Goal: Task Accomplishment & Management: Complete application form

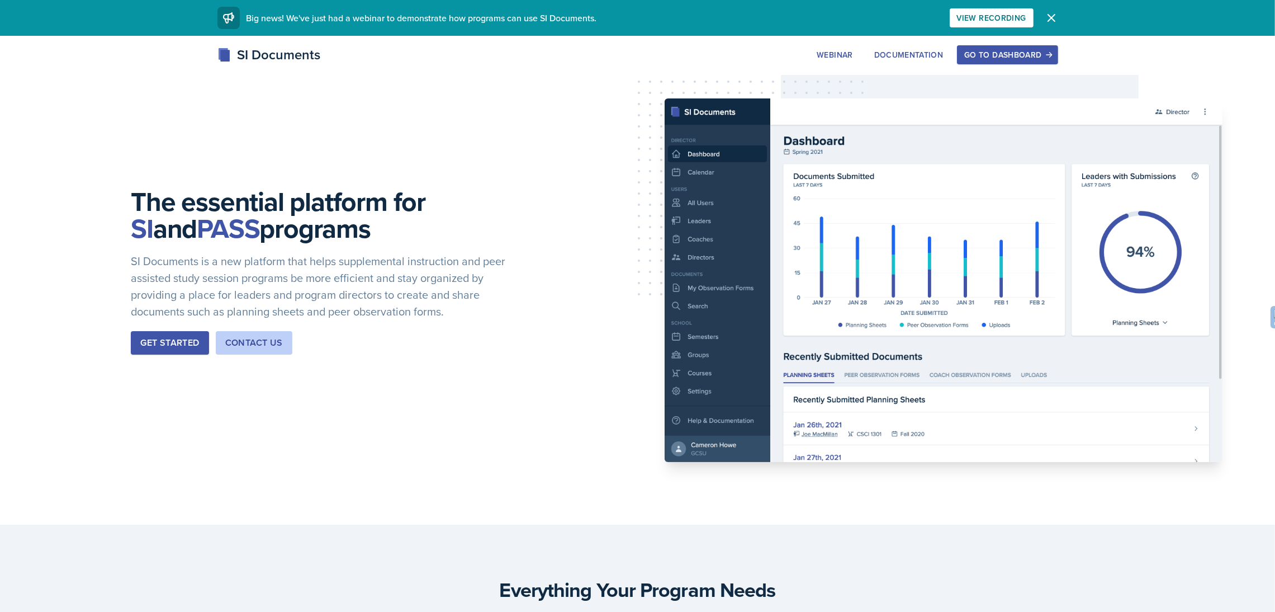
click at [984, 55] on div "Go to Dashboard" at bounding box center [1007, 54] width 86 height 9
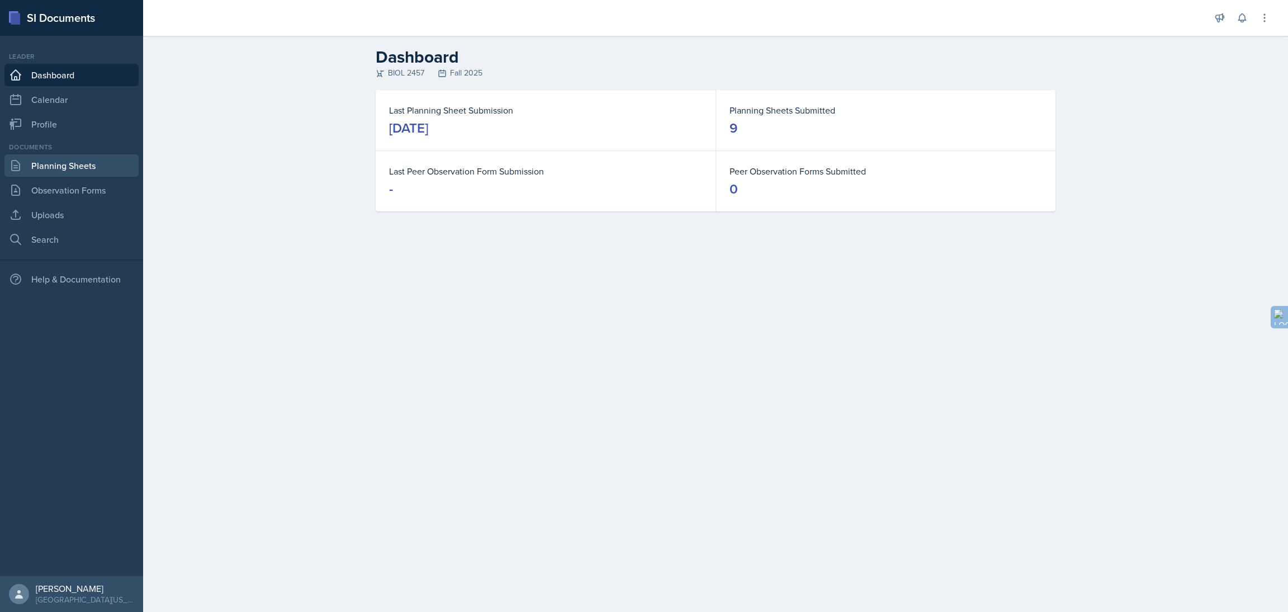
click at [87, 171] on link "Planning Sheets" at bounding box center [71, 165] width 134 height 22
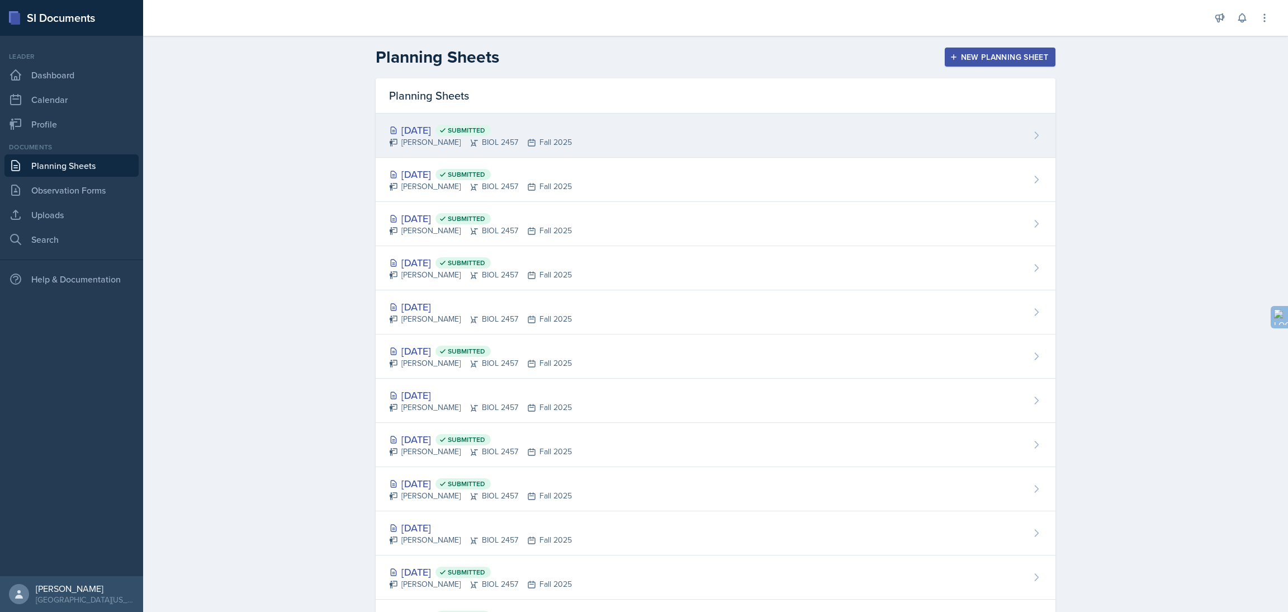
click at [526, 147] on div "[PERSON_NAME] BIOL 2457 Fall 2025" at bounding box center [480, 142] width 183 height 12
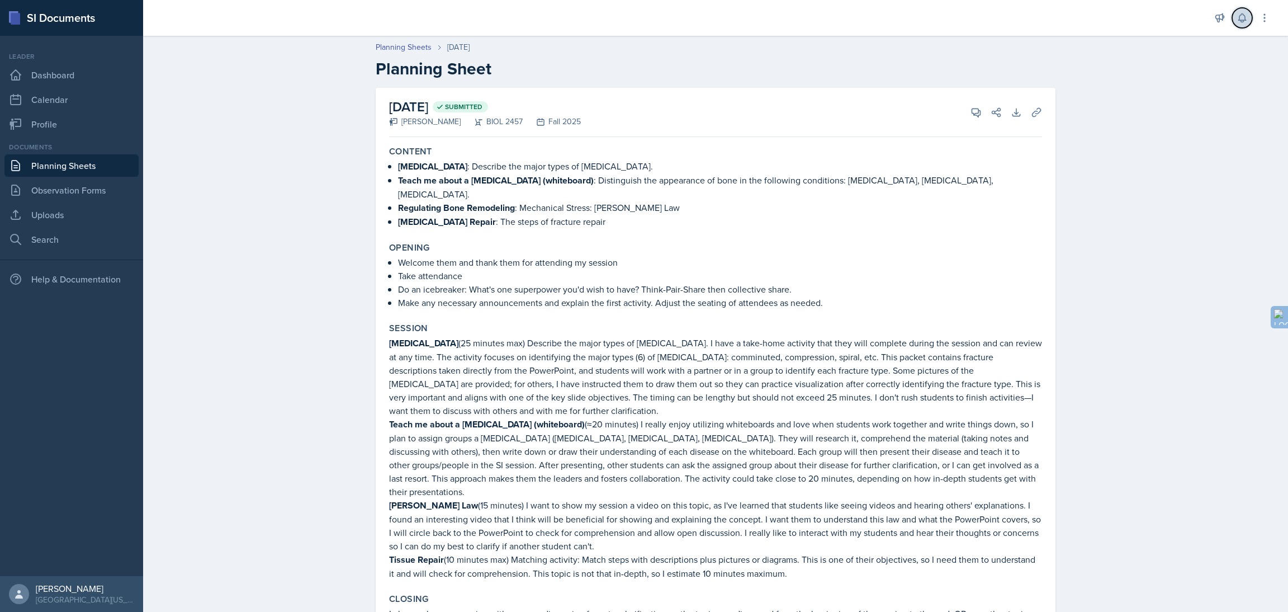
click at [1243, 22] on icon at bounding box center [1241, 18] width 7 height 8
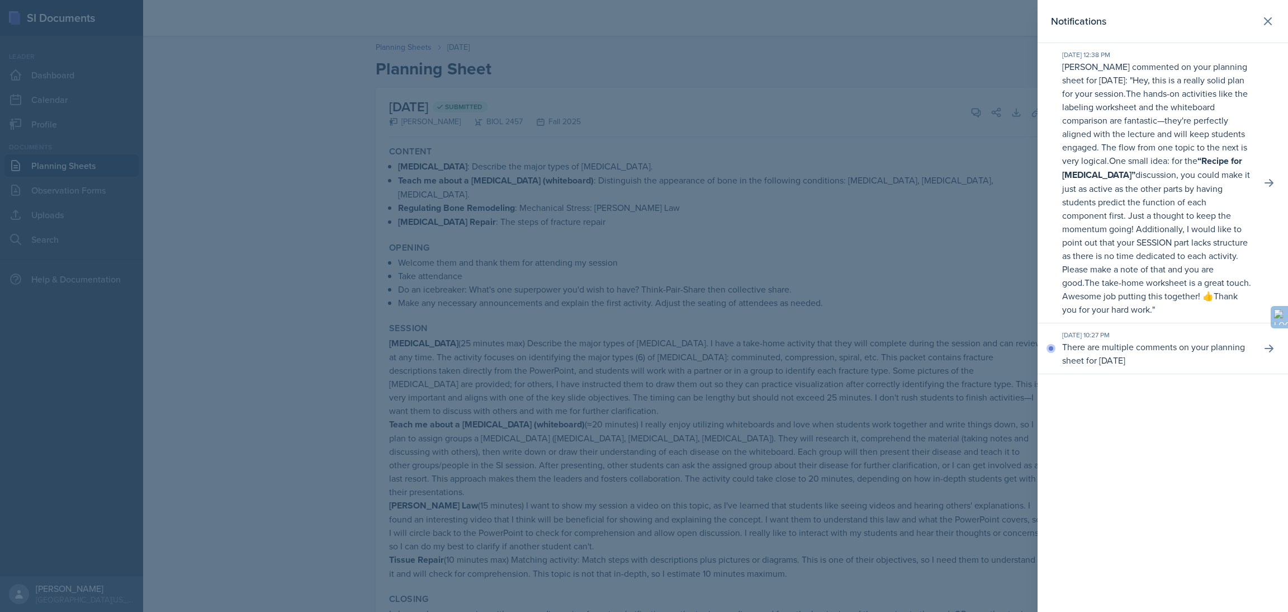
click at [683, 72] on div at bounding box center [644, 306] width 1288 height 612
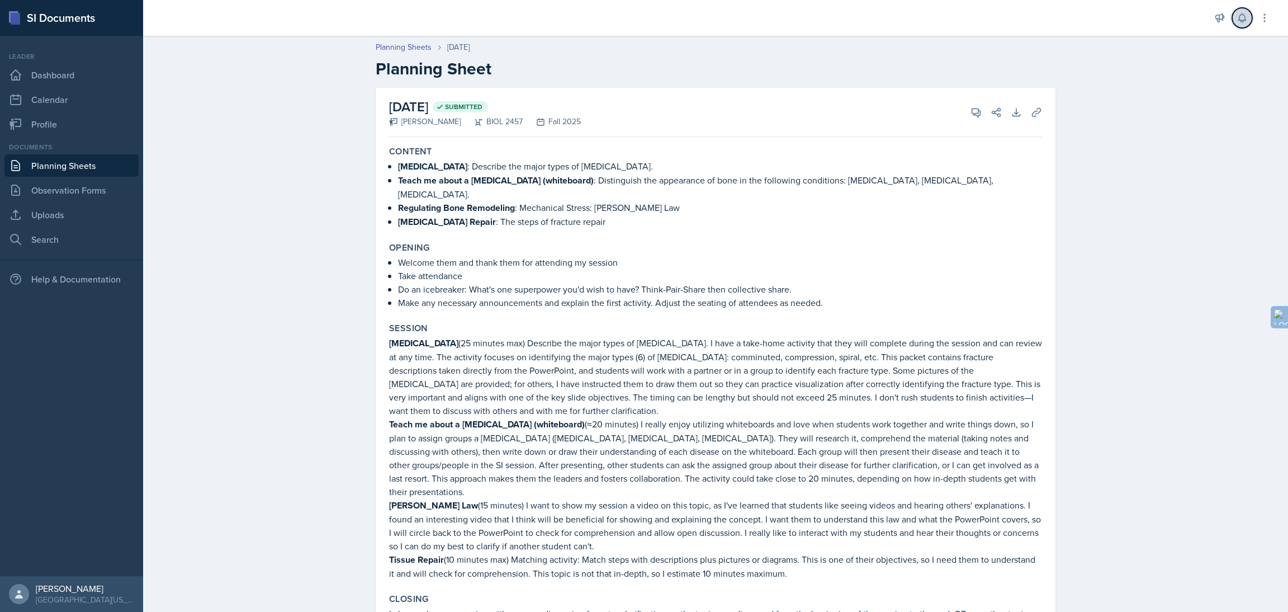
click at [1239, 18] on icon at bounding box center [1241, 18] width 7 height 8
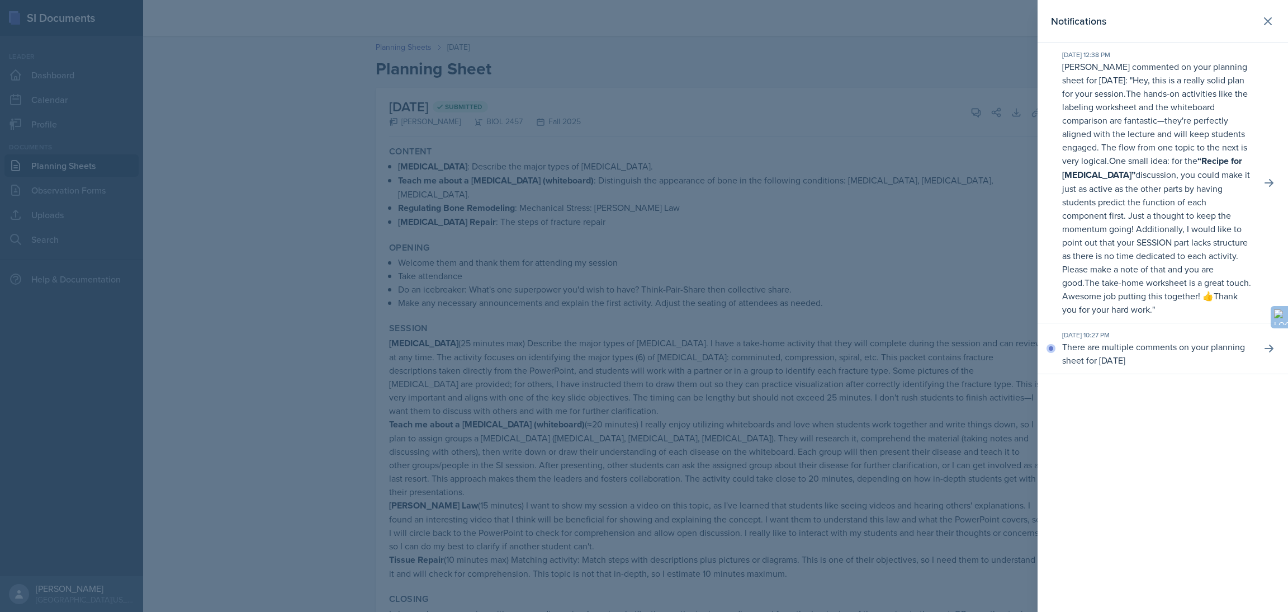
click at [1178, 242] on p "One small idea: for the “Recipe for [MEDICAL_DATA]” discussion, you could make …" at bounding box center [1156, 221] width 188 height 134
click at [888, 151] on div at bounding box center [644, 306] width 1288 height 612
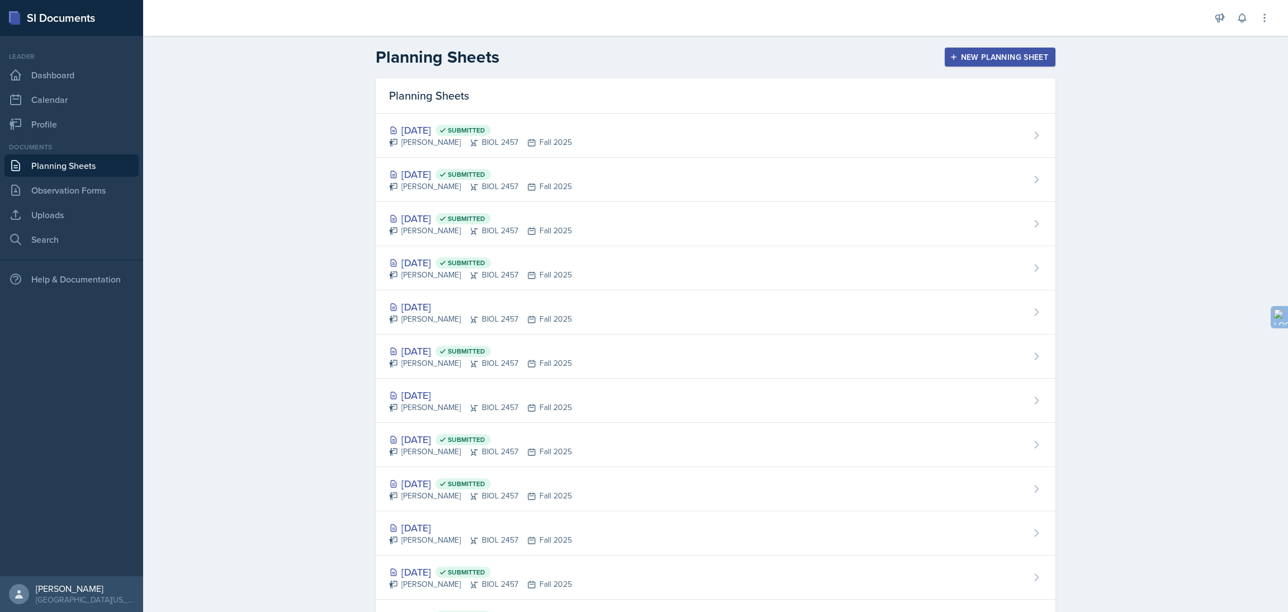
click at [983, 50] on button "New Planning Sheet" at bounding box center [1000, 57] width 111 height 19
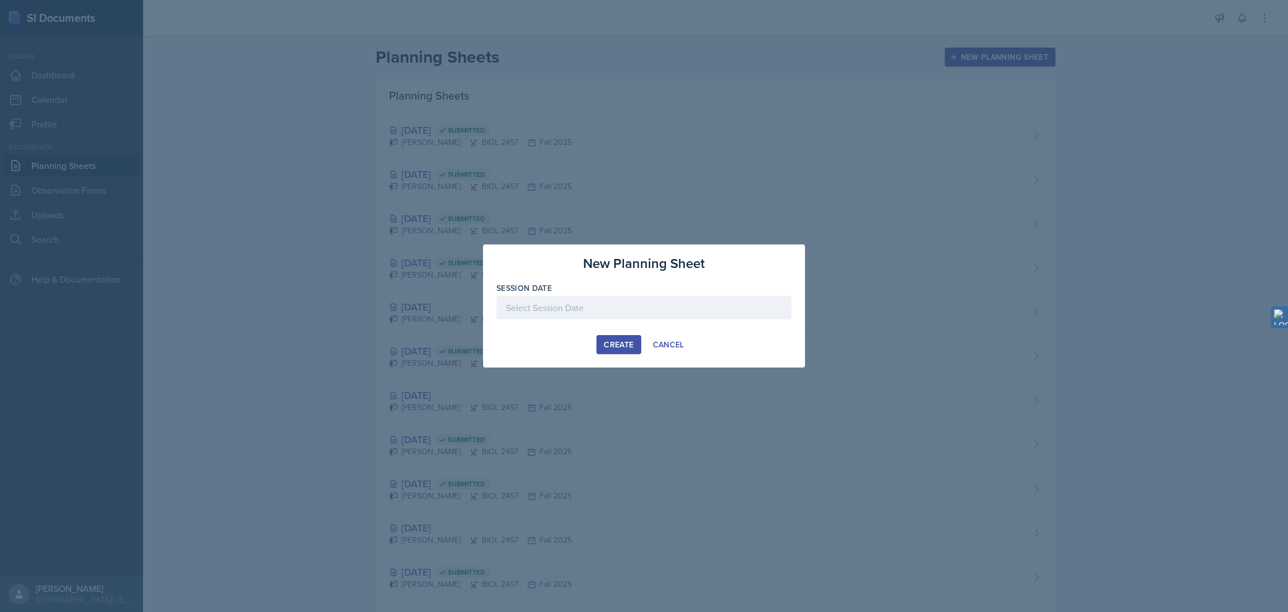
click at [604, 310] on div at bounding box center [643, 307] width 295 height 23
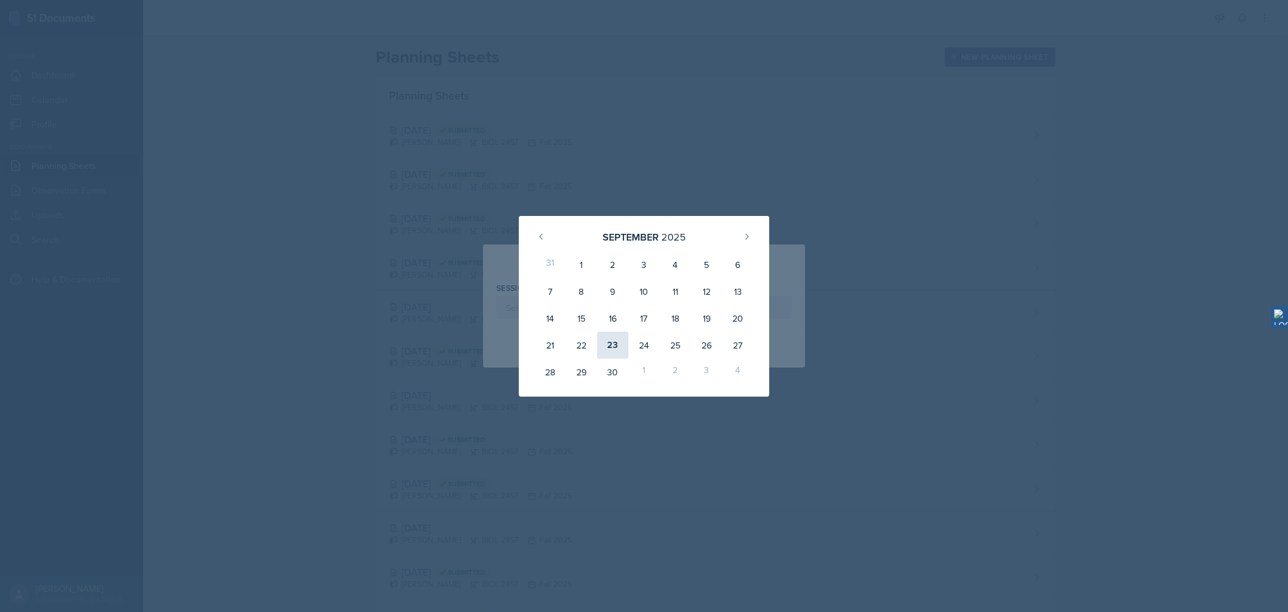
click at [608, 348] on div "23" at bounding box center [612, 345] width 31 height 27
type input "[DATE]"
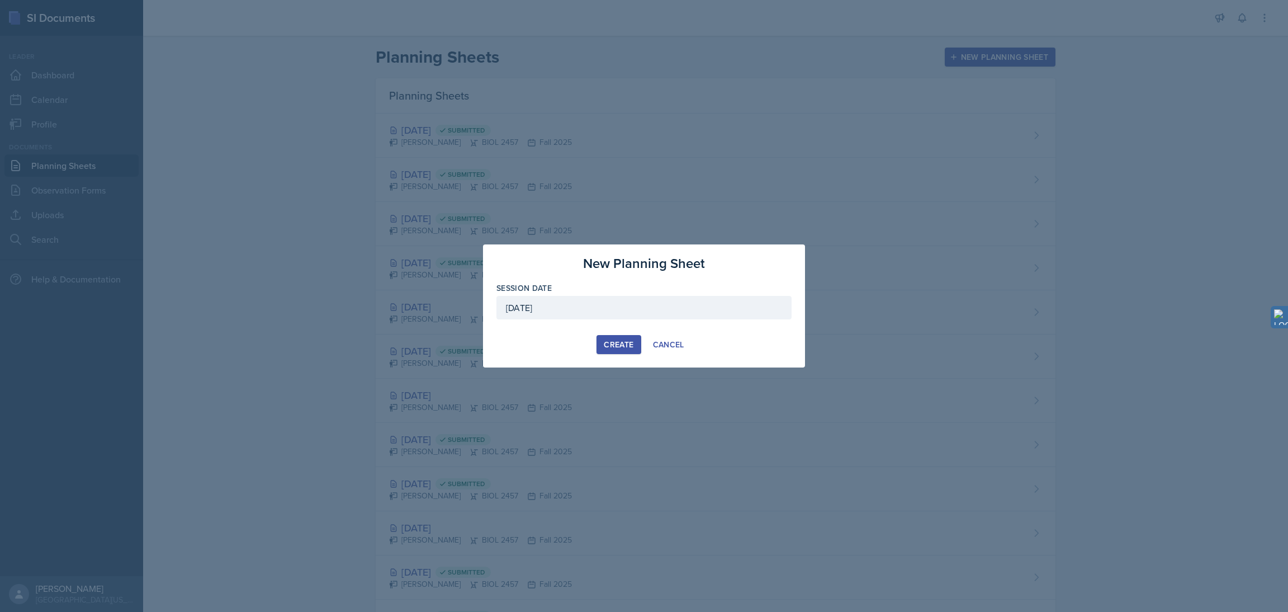
click at [619, 349] on div "Create" at bounding box center [619, 344] width 30 height 9
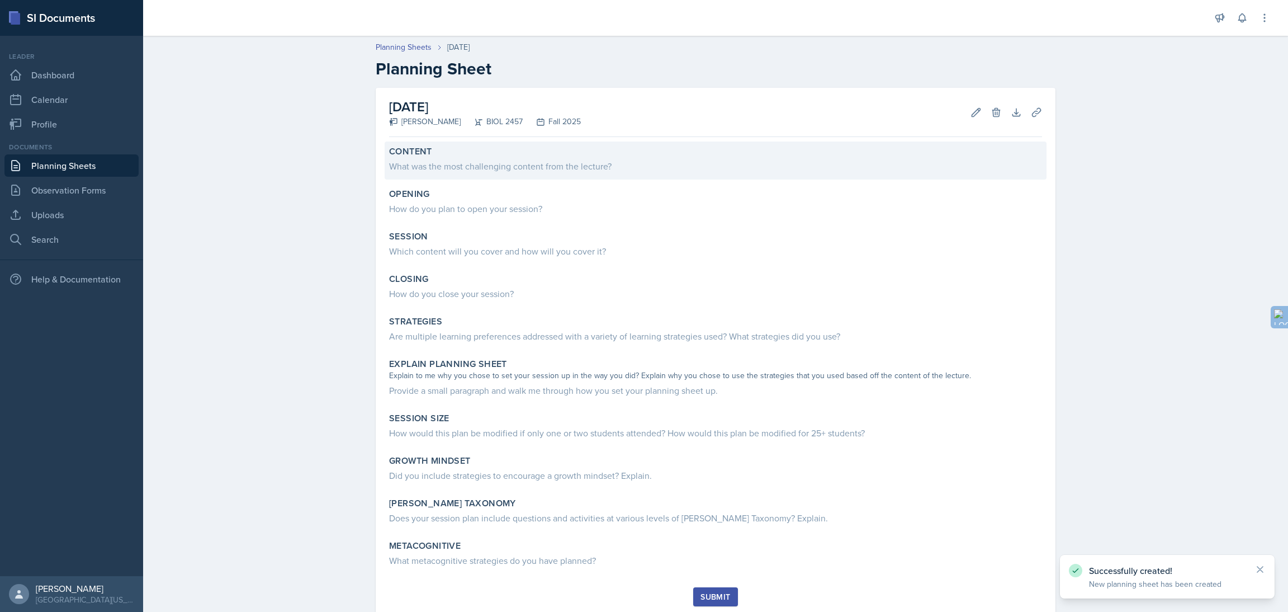
click at [440, 165] on div "What was the most challenging content from the lecture?" at bounding box center [715, 165] width 653 height 13
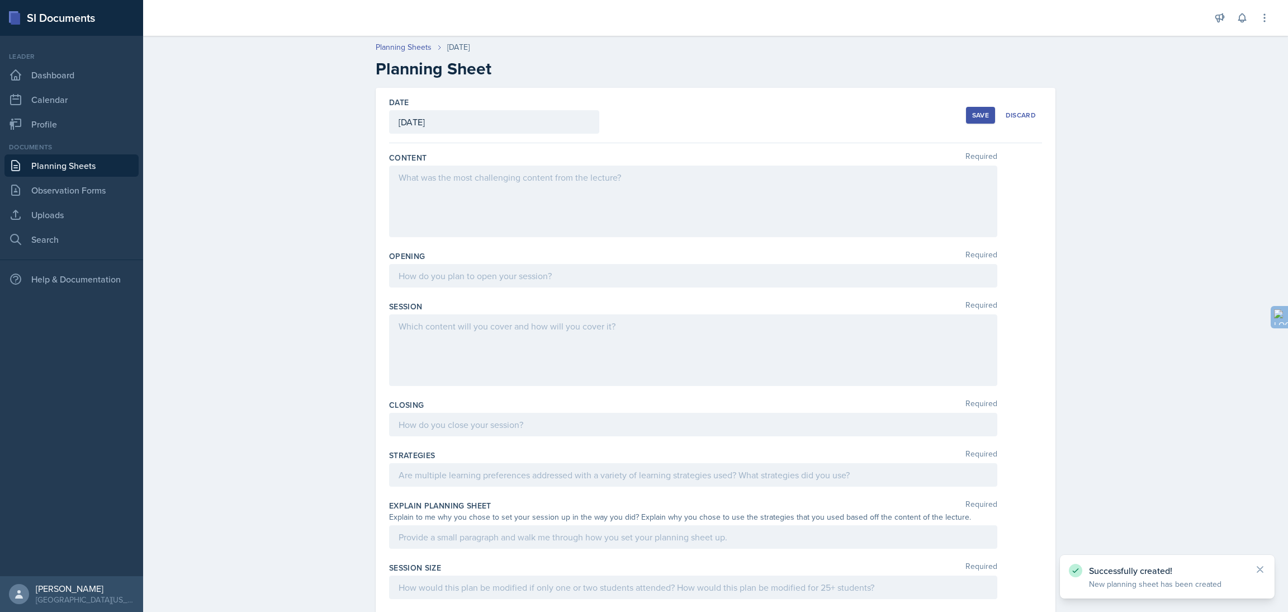
click at [431, 177] on div at bounding box center [693, 201] width 608 height 72
click at [391, 201] on div "Name the bones of the skull and classify each as either a cranial bone or a fac…" at bounding box center [693, 201] width 608 height 72
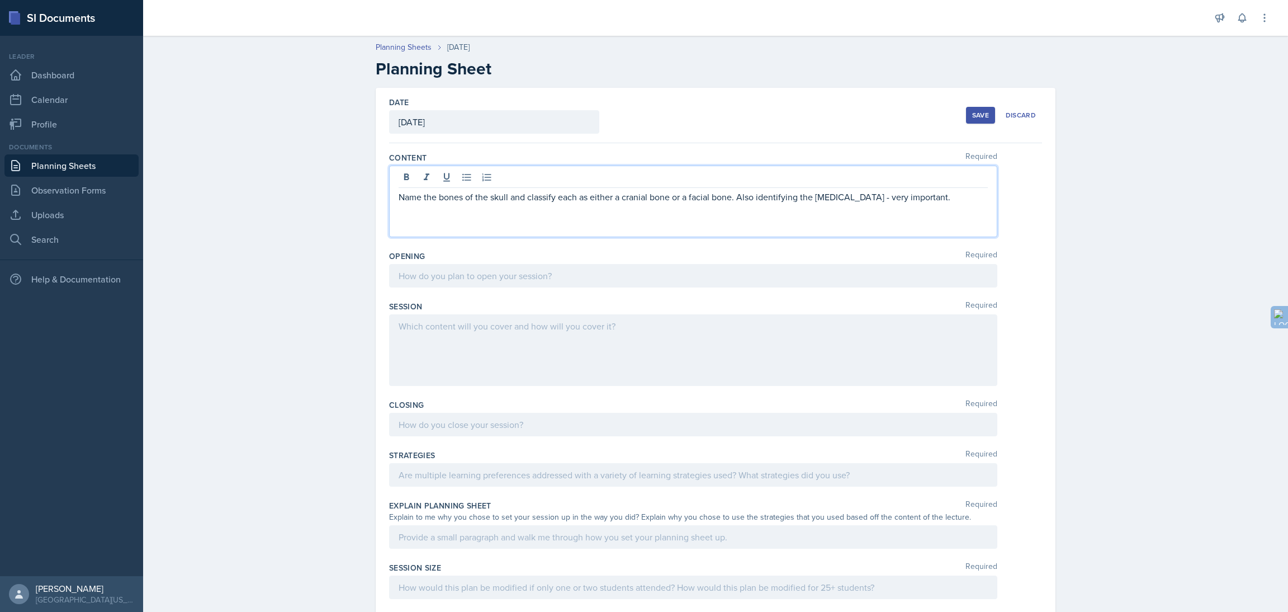
click at [399, 200] on p "Name the bones of the skull and classify each as either a cranial bone or a fac…" at bounding box center [693, 196] width 589 height 13
click at [399, 199] on p "Name the bones of the skull and classify each as either a cranial bone or a fac…" at bounding box center [693, 196] width 589 height 13
click at [399, 201] on p "Name the bones of the skull and classify each as either a cranial bone or a fac…" at bounding box center [693, 196] width 589 height 13
click at [444, 216] on p "The Skull: Name the bones of the skull and classify each as either a cranial bo…" at bounding box center [693, 203] width 589 height 27
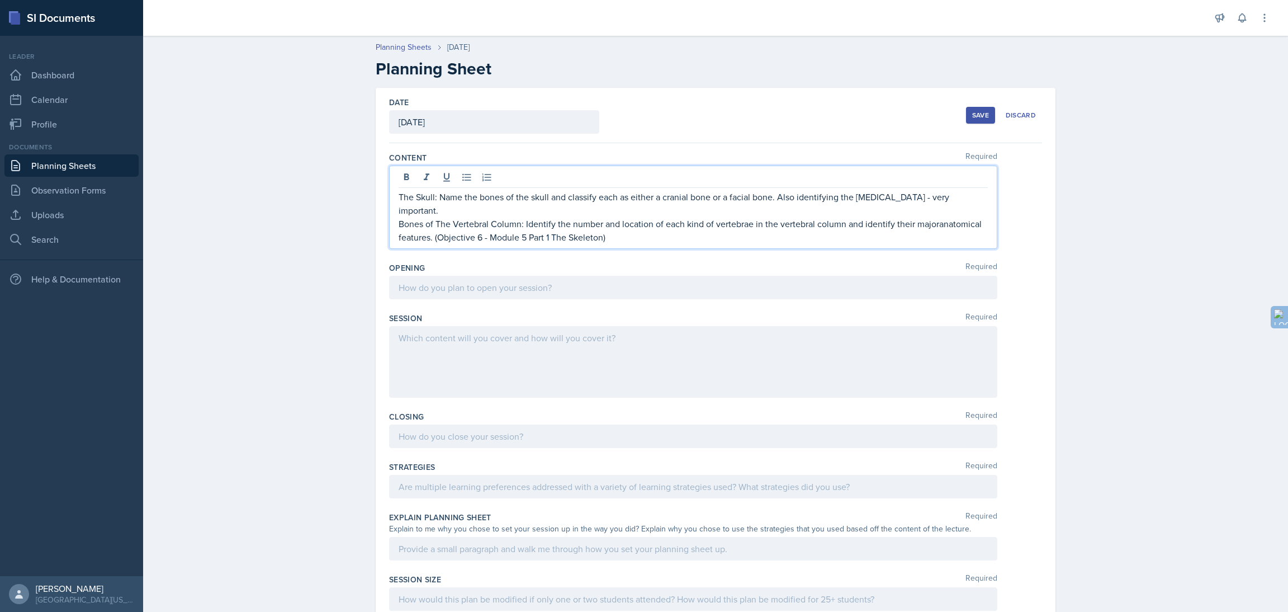
click at [441, 207] on p "The Skull: Name the bones of the skull and classify each as either a cranial bo…" at bounding box center [693, 203] width 589 height 27
click at [931, 225] on p "Bones of The Vertebral Column: Identify the number and location of each kind of…" at bounding box center [693, 230] width 589 height 27
click at [448, 211] on p "The Skull: Name the bones of the skull and classify each as either a cranial bo…" at bounding box center [693, 203] width 589 height 27
click at [615, 239] on p "Bones of The Vertebral Column: Identify the number and location of each kind of…" at bounding box center [693, 230] width 589 height 27
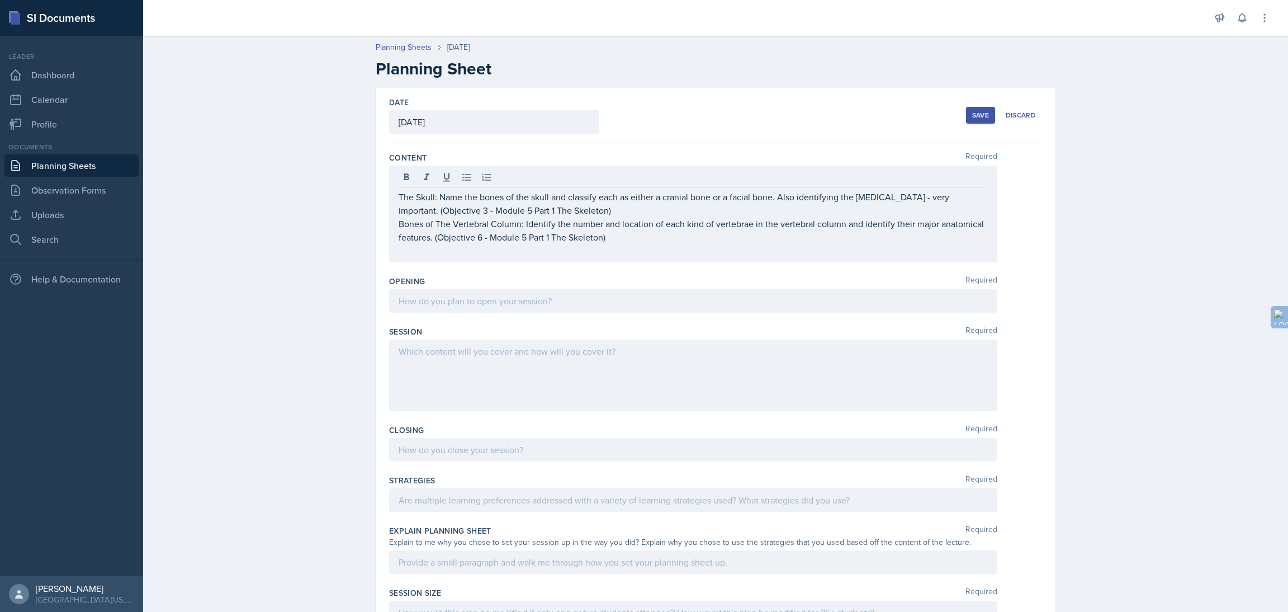
click at [389, 198] on div "The Skull: Name the bones of the skull and classify each as either a cranial bo…" at bounding box center [693, 213] width 608 height 97
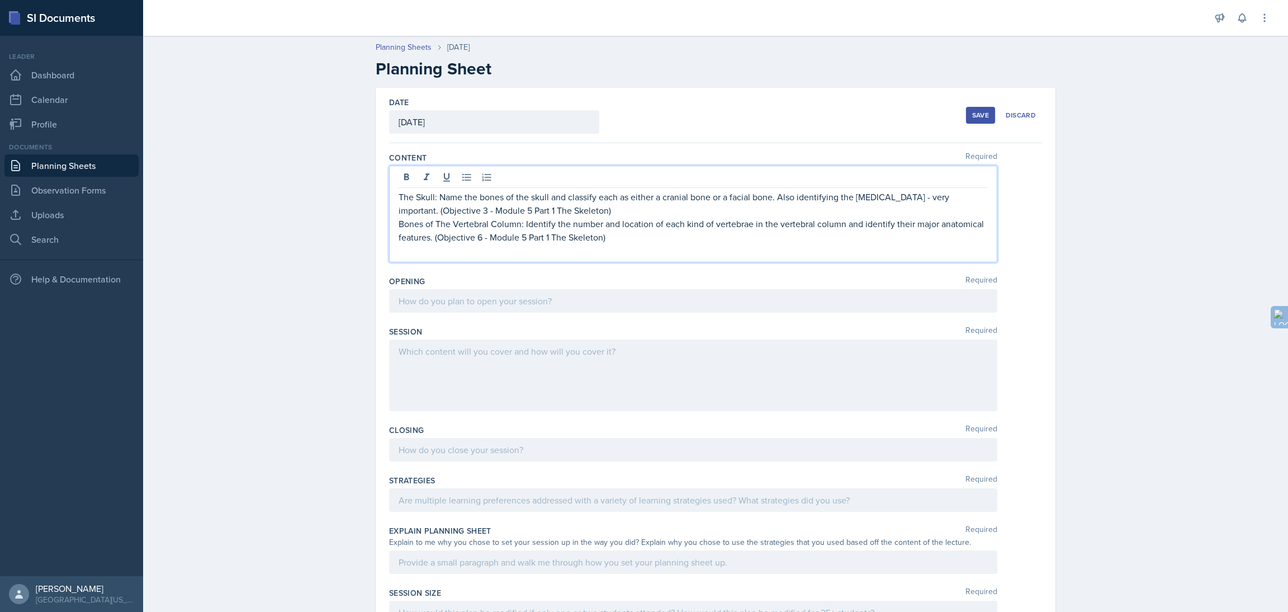
click at [399, 198] on p "The Skull: Name the bones of the skull and classify each as either a cranial bo…" at bounding box center [693, 203] width 589 height 27
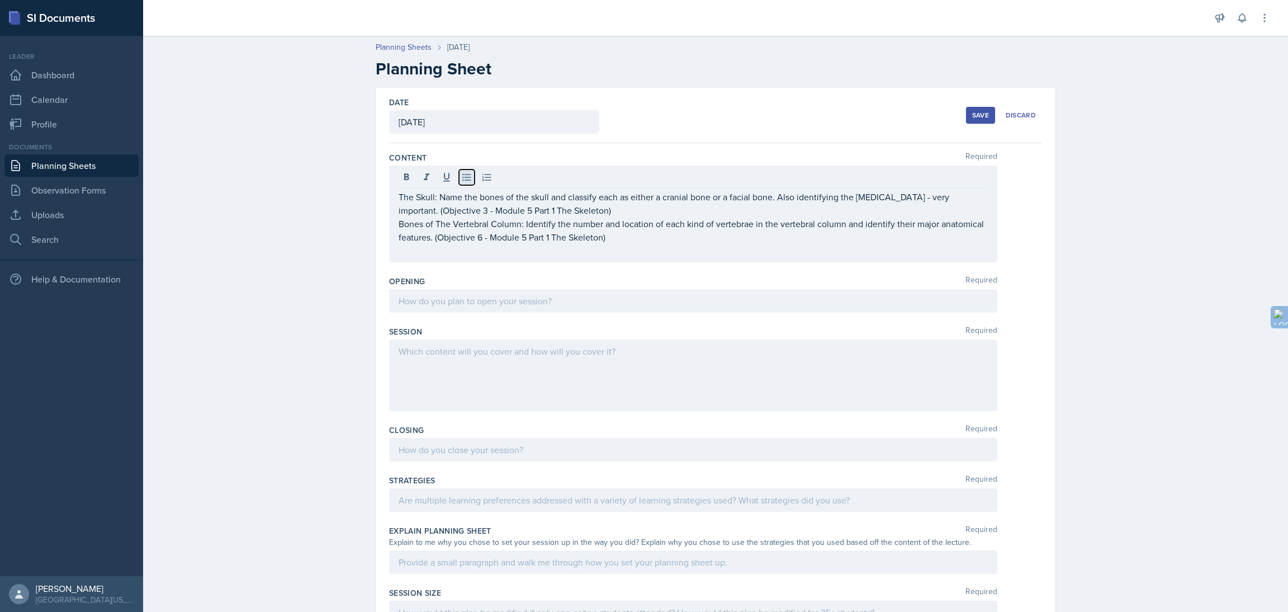
click at [461, 178] on icon at bounding box center [466, 177] width 11 height 11
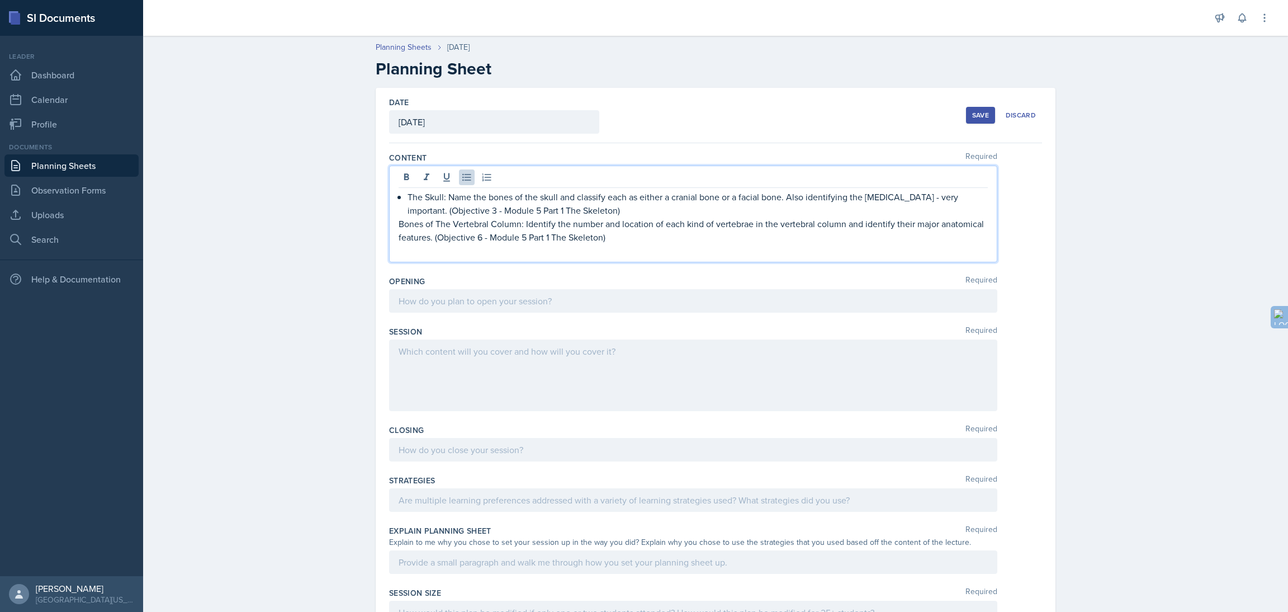
click at [391, 224] on div "The Skull: Name the bones of the skull and classify each as either a cranial bo…" at bounding box center [693, 213] width 608 height 97
click at [399, 226] on p "Bones of The Vertebral Column: Identify the number and location of each kind of…" at bounding box center [693, 230] width 589 height 27
click at [461, 176] on icon at bounding box center [466, 177] width 11 height 11
click at [666, 239] on p "Bones of The Vertebral Column: Identify the number and location of each kind of…" at bounding box center [698, 230] width 580 height 27
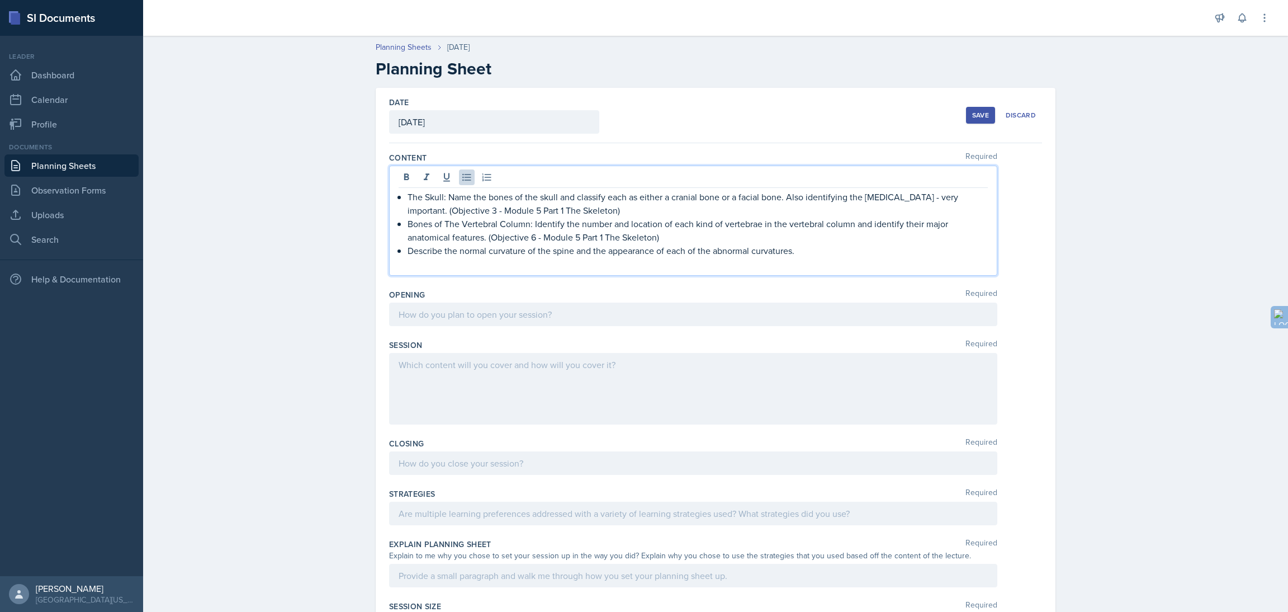
click at [408, 252] on p "Describe the normal curvature of the spine and the appearance of each of the ab…" at bounding box center [698, 250] width 580 height 13
click at [950, 252] on p "Curvatures of the Vertebral Column: Describe the normal curvature of the spine …" at bounding box center [698, 250] width 580 height 13
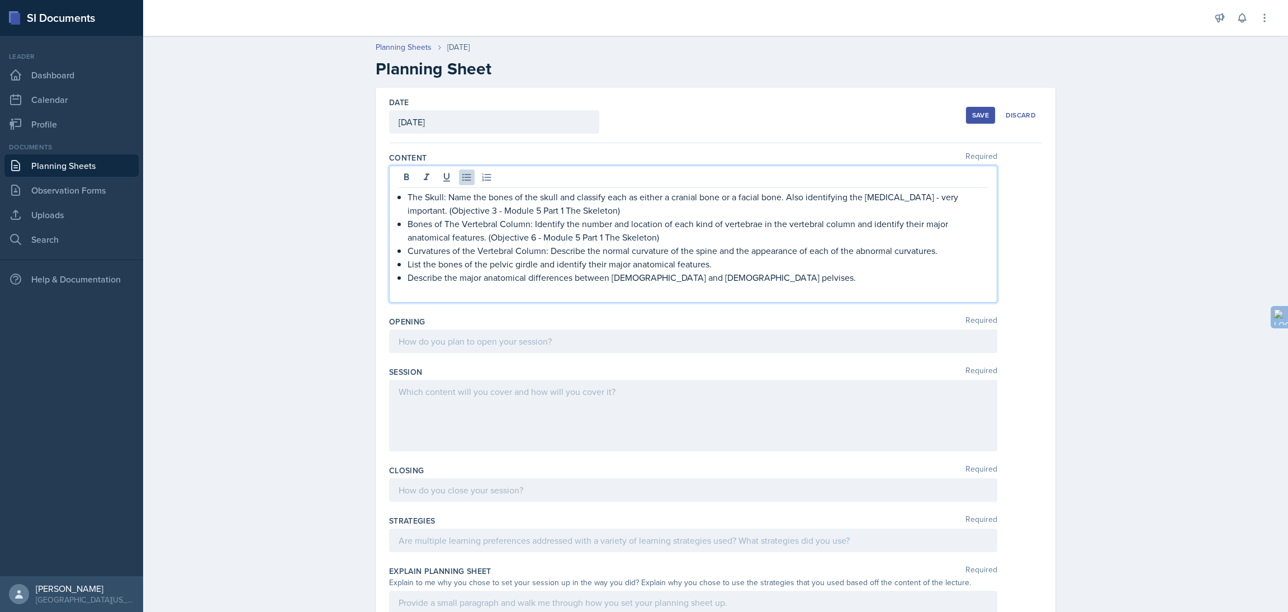
click at [408, 263] on p "List the bones of the pelvic girdle and identify their major anatomical feature…" at bounding box center [698, 263] width 580 height 13
click at [408, 281] on p "Describe the major anatomical differences between [DEMOGRAPHIC_DATA] and [DEMOG…" at bounding box center [698, 277] width 580 height 13
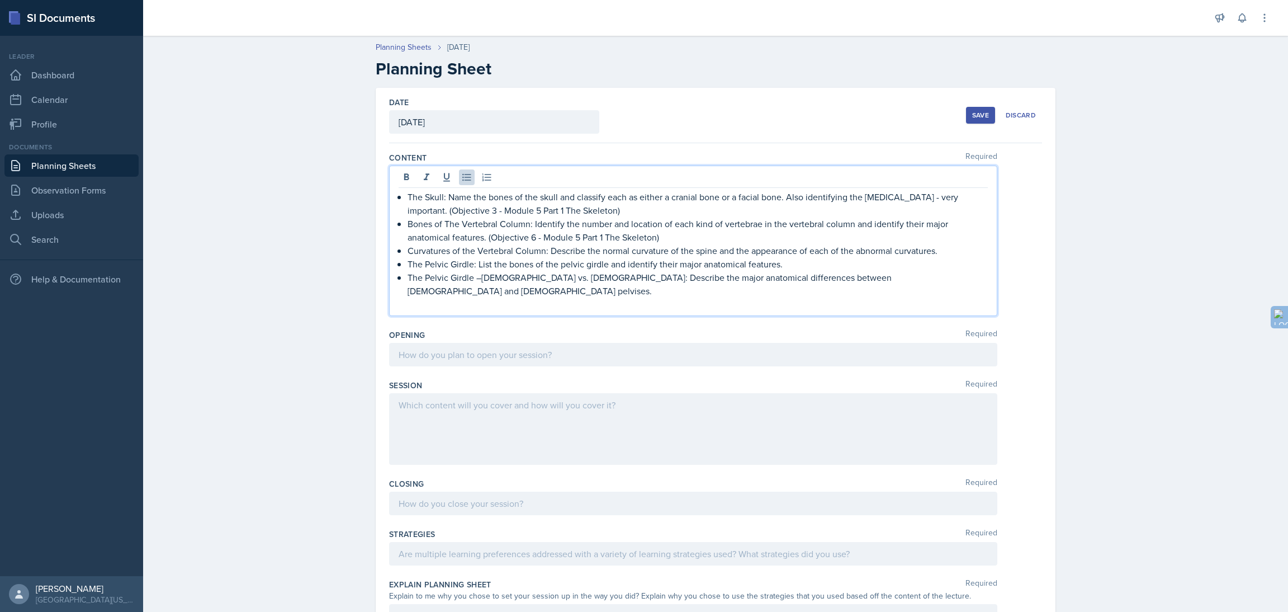
click at [263, 226] on div "Planning Sheets [DATE] Planning Sheet Date [DATE] [DATE] 31 1 2 3 4 5 6 7 8 9 1…" at bounding box center [715, 451] width 1145 height 843
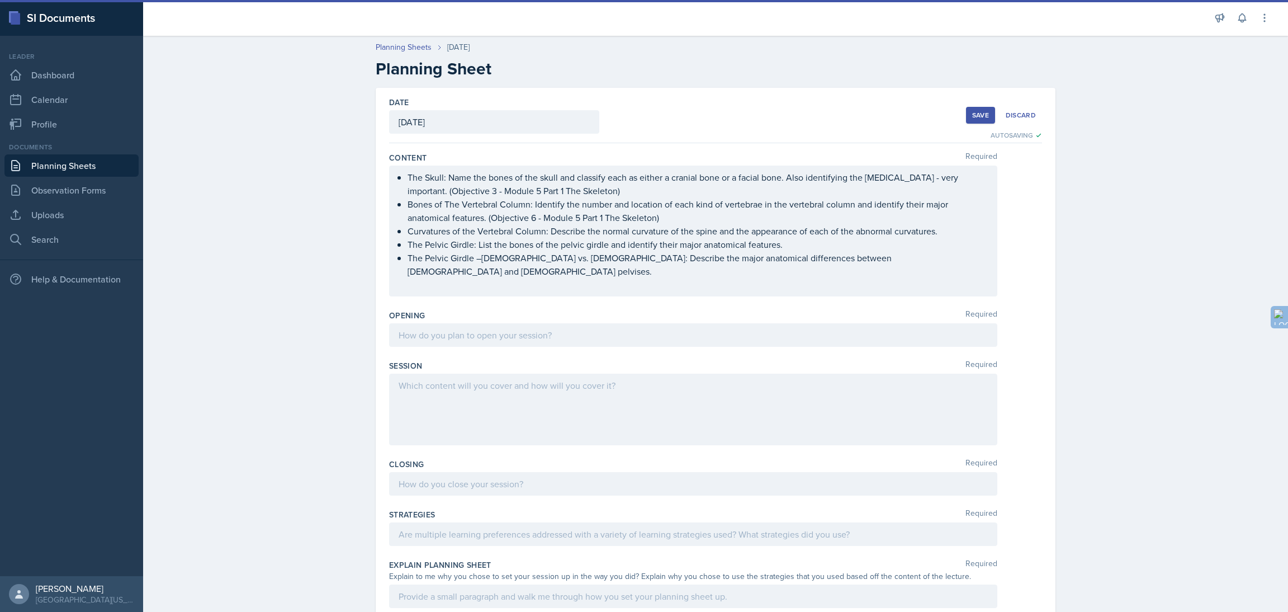
click at [939, 234] on ul "Bones of The Vertebral Column: Identify the number and location of each kind of…" at bounding box center [698, 237] width 580 height 80
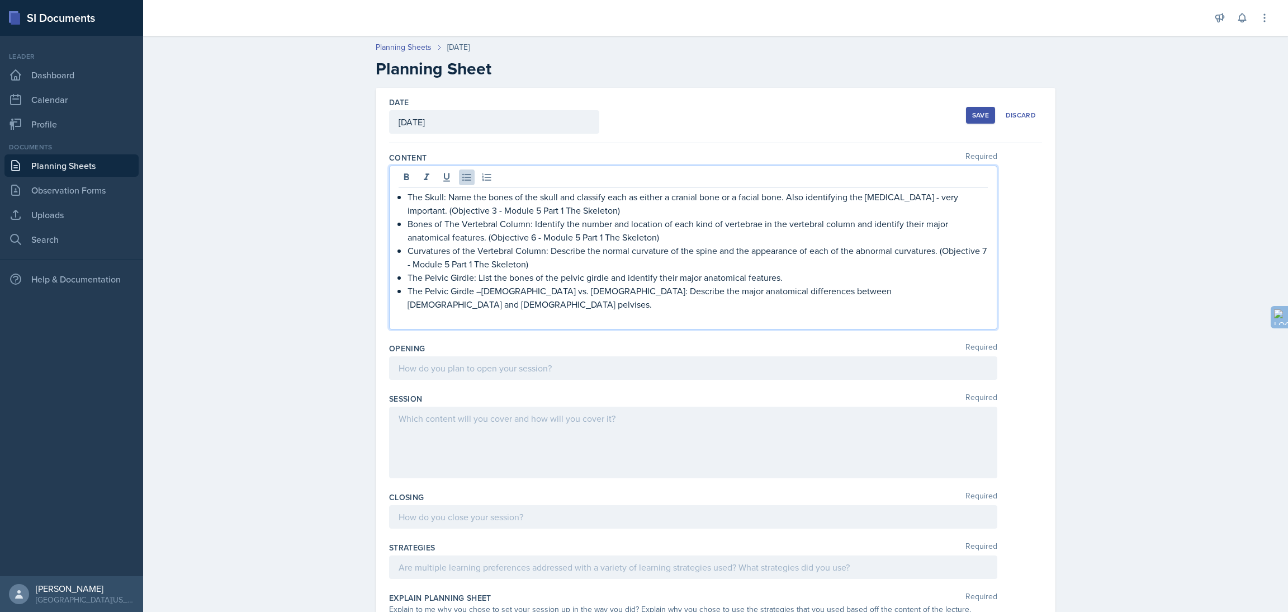
click at [796, 280] on p "The Pelvic Girdle: List the bones of the pelvic girdle and identify their major…" at bounding box center [698, 277] width 580 height 13
click at [858, 295] on p "The Pelvic Girdle –[DEMOGRAPHIC_DATA] vs. [DEMOGRAPHIC_DATA]: Describe the majo…" at bounding box center [698, 297] width 580 height 27
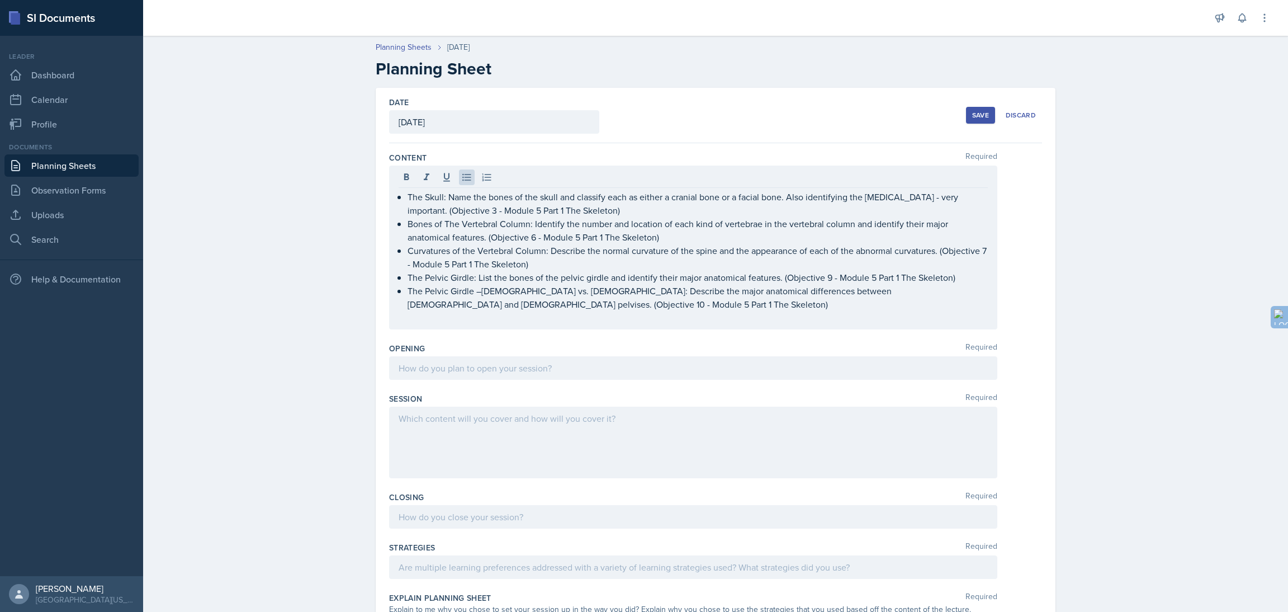
click at [300, 159] on div "Planning Sheets [DATE] Planning Sheet Date [DATE] [DATE] 31 1 2 3 4 5 6 7 8 9 1…" at bounding box center [715, 458] width 1145 height 856
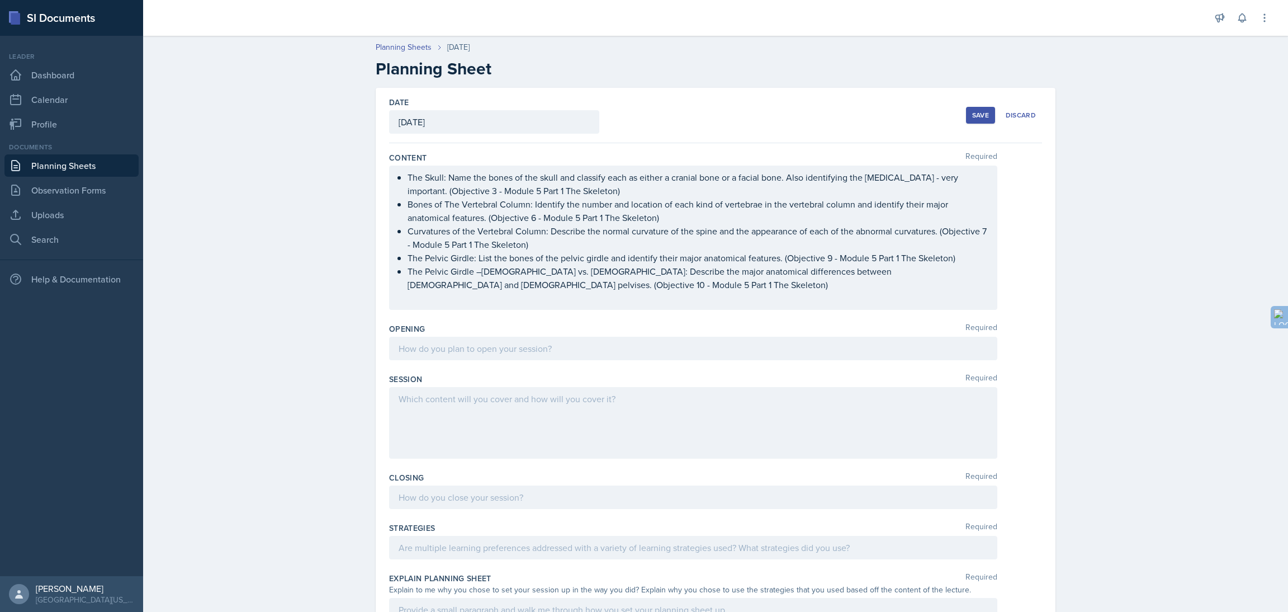
click at [499, 353] on div at bounding box center [693, 348] width 608 height 23
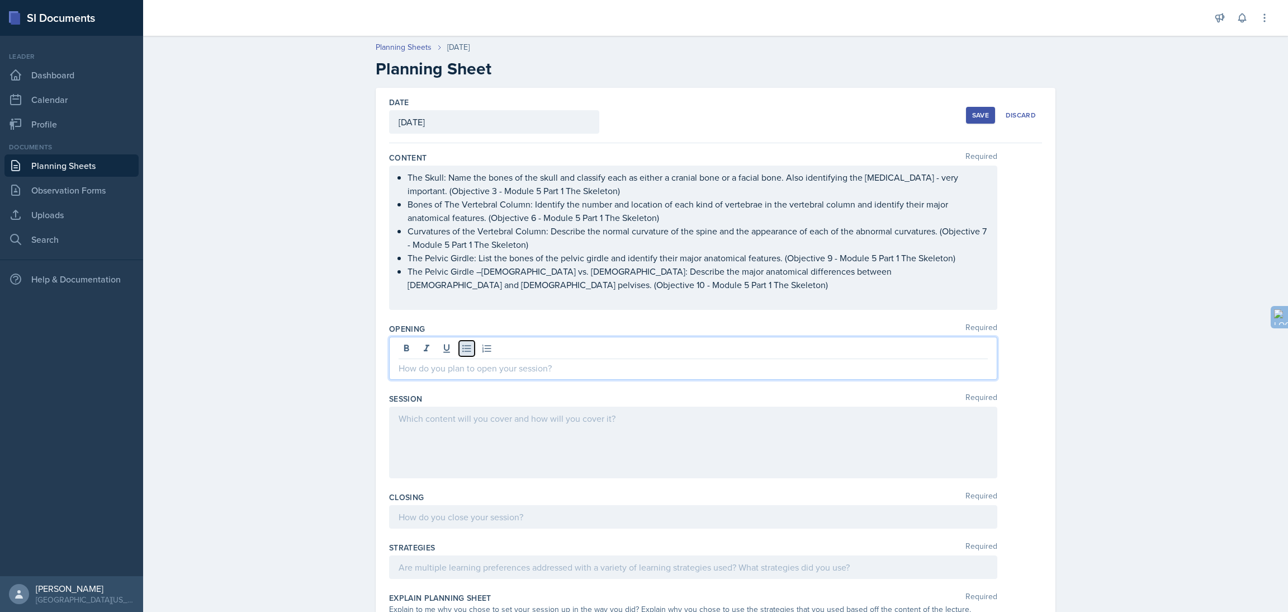
click at [461, 349] on icon at bounding box center [466, 348] width 11 height 11
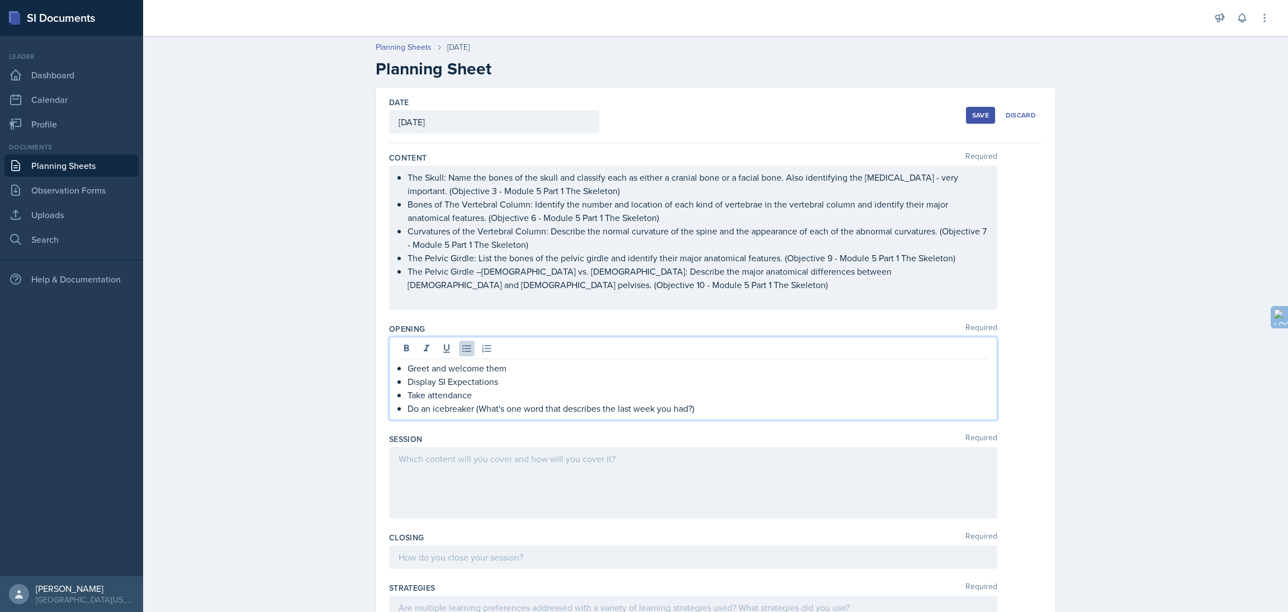
click at [485, 472] on div at bounding box center [693, 483] width 608 height 72
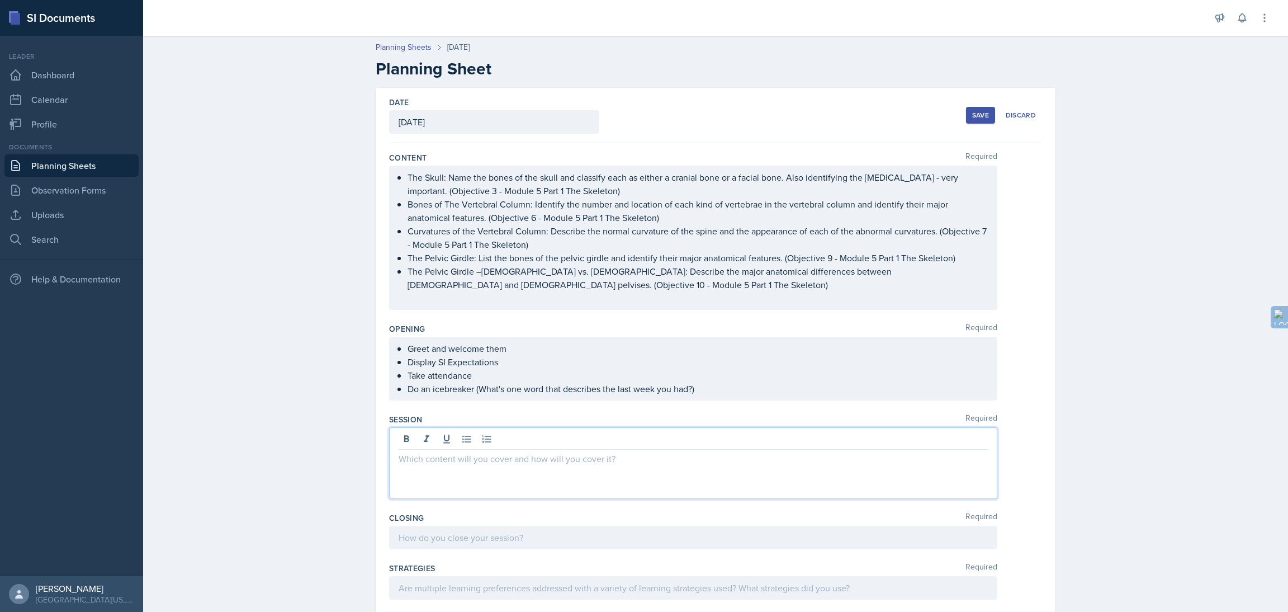
click at [720, 380] on ul "Greet and welcome them Display SI Expectations Take attendance Do an icebreaker…" at bounding box center [698, 369] width 580 height 54
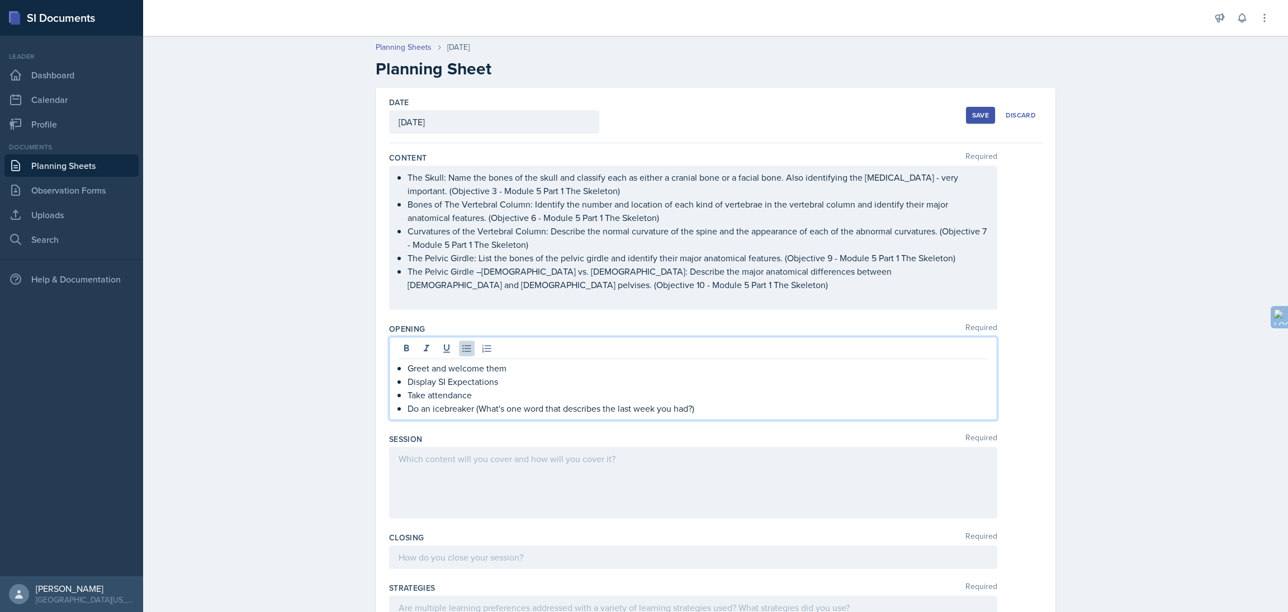
click at [706, 408] on p "Do an icebreaker (What's one word that describes the last week you had?)" at bounding box center [698, 407] width 580 height 13
click at [487, 465] on div at bounding box center [693, 483] width 608 height 72
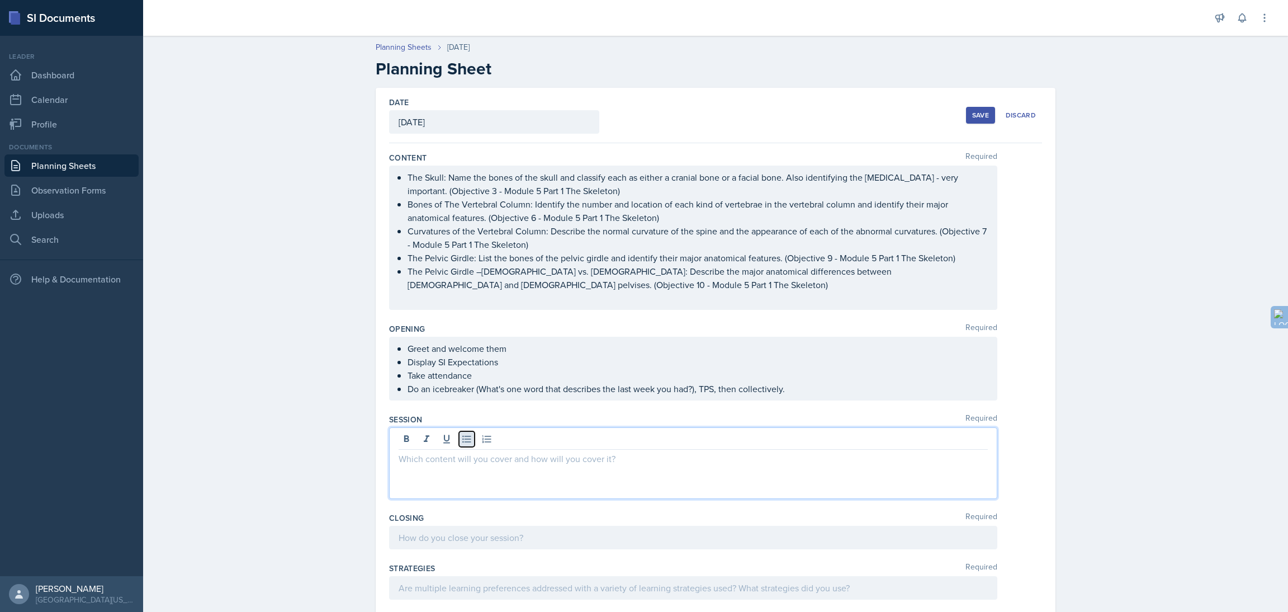
click at [462, 439] on icon at bounding box center [466, 438] width 8 height 7
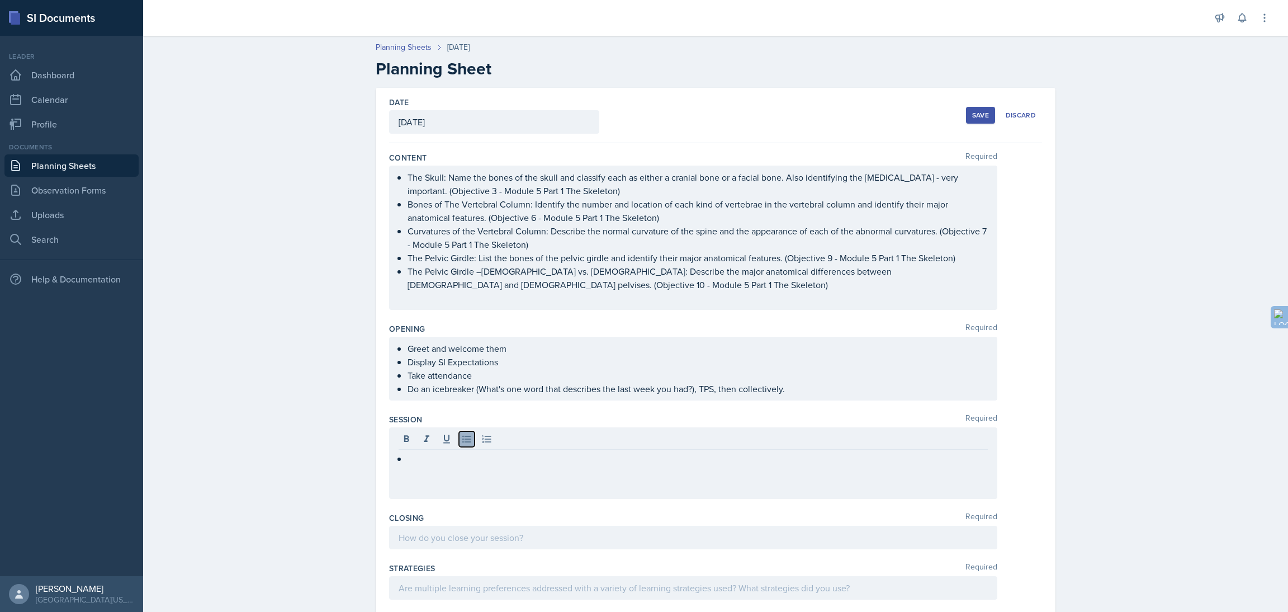
click at [462, 439] on icon at bounding box center [466, 438] width 8 height 7
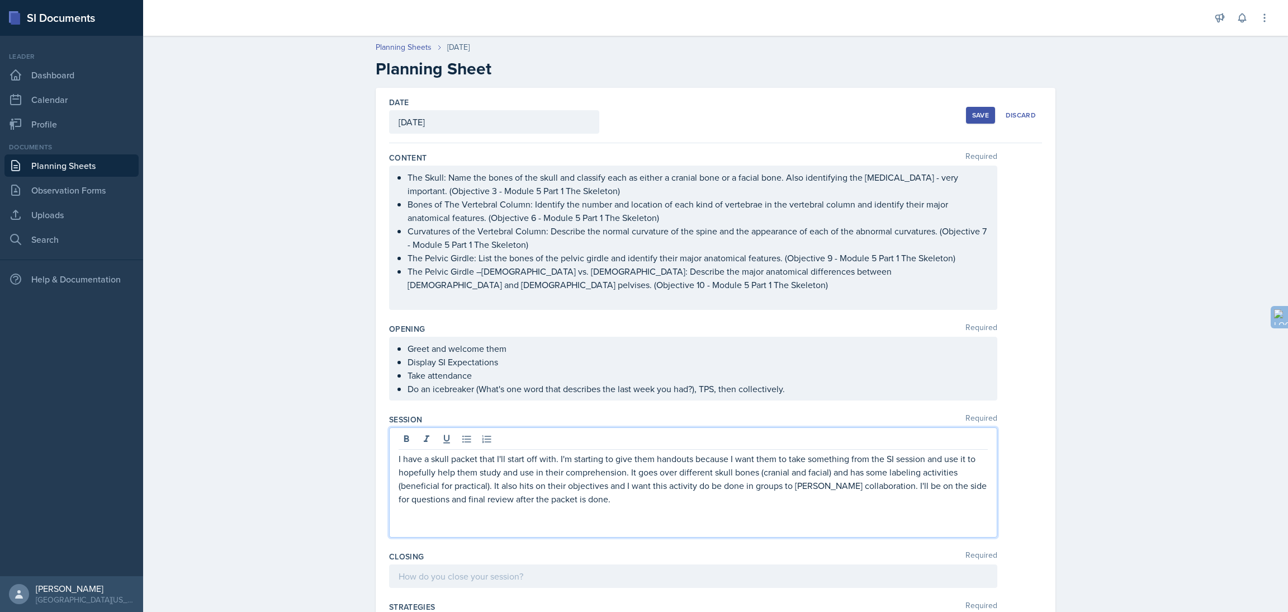
click at [390, 461] on div "I have a skull packet that I'll start off with. I'm starting to give them hando…" at bounding box center [693, 482] width 608 height 110
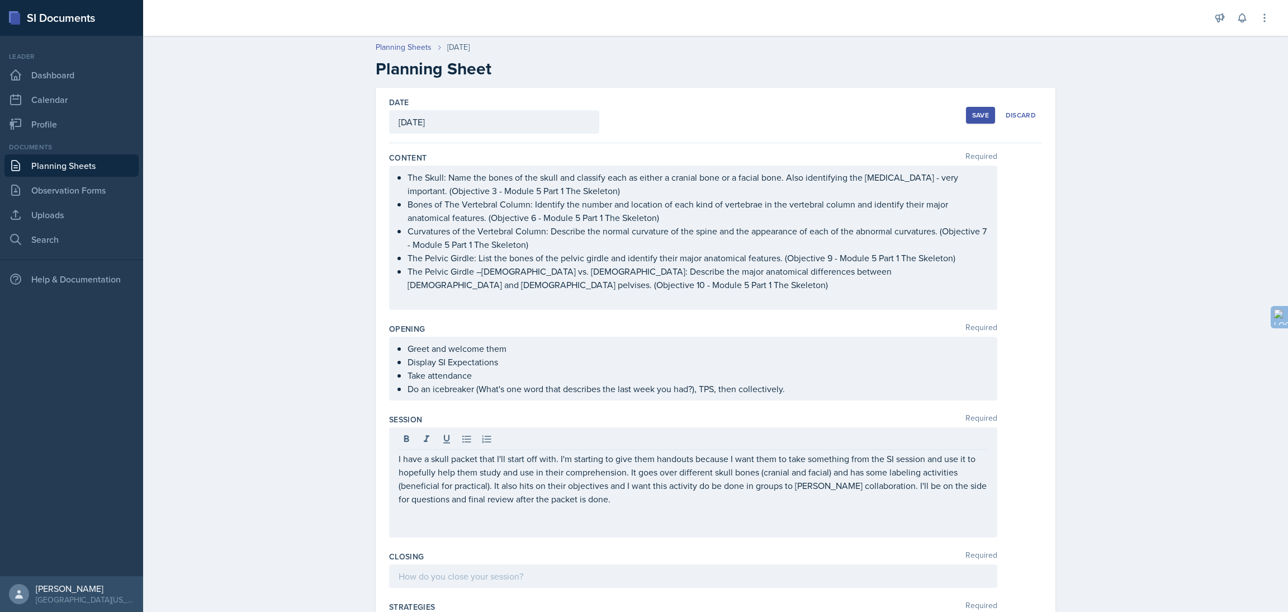
click at [391, 461] on div "I have a skull packet that I'll start off with. I'm starting to give them hando…" at bounding box center [693, 482] width 608 height 110
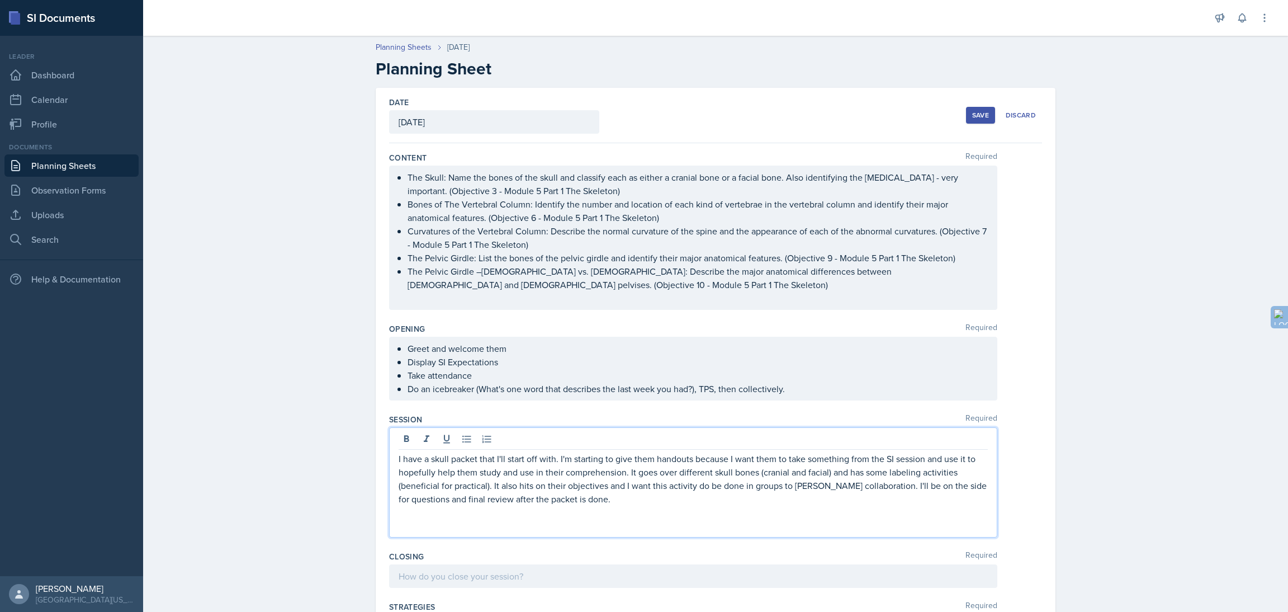
click at [391, 461] on div "I have a skull packet that I'll start off with. I'm starting to give them hando…" at bounding box center [693, 482] width 608 height 110
click at [399, 463] on p "I have a skull packet that I'll start off with. I'm starting to give them hando…" at bounding box center [693, 479] width 589 height 54
click at [462, 444] on icon at bounding box center [466, 438] width 11 height 11
click at [630, 501] on p "I have a skull packet that I'll start off with. I'm starting to give them hando…" at bounding box center [698, 479] width 580 height 54
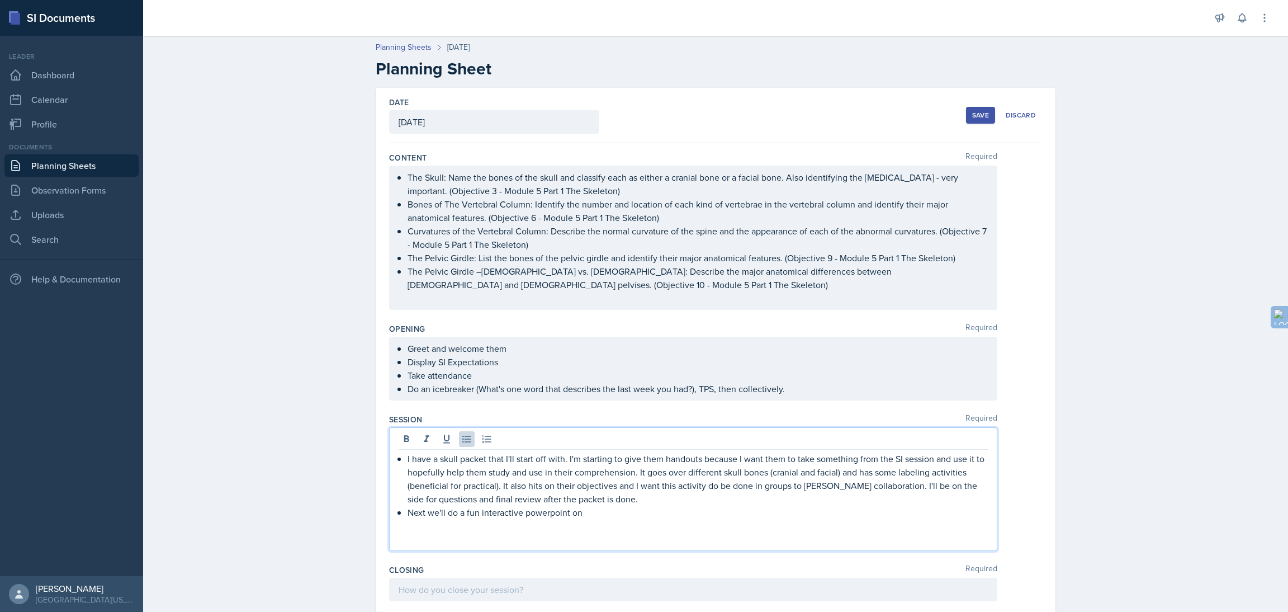
click at [525, 522] on p at bounding box center [693, 525] width 589 height 13
click at [524, 515] on p "Next we'll do a fun interactive powerpoint on" at bounding box center [698, 511] width 580 height 13
click at [547, 515] on p "Next we'll do a fun interactive Powerpoint on" at bounding box center [698, 511] width 580 height 13
click at [588, 519] on p at bounding box center [693, 525] width 589 height 13
click at [588, 513] on p "Next we'll do a fun interactive PowerPoint on" at bounding box center [698, 511] width 580 height 13
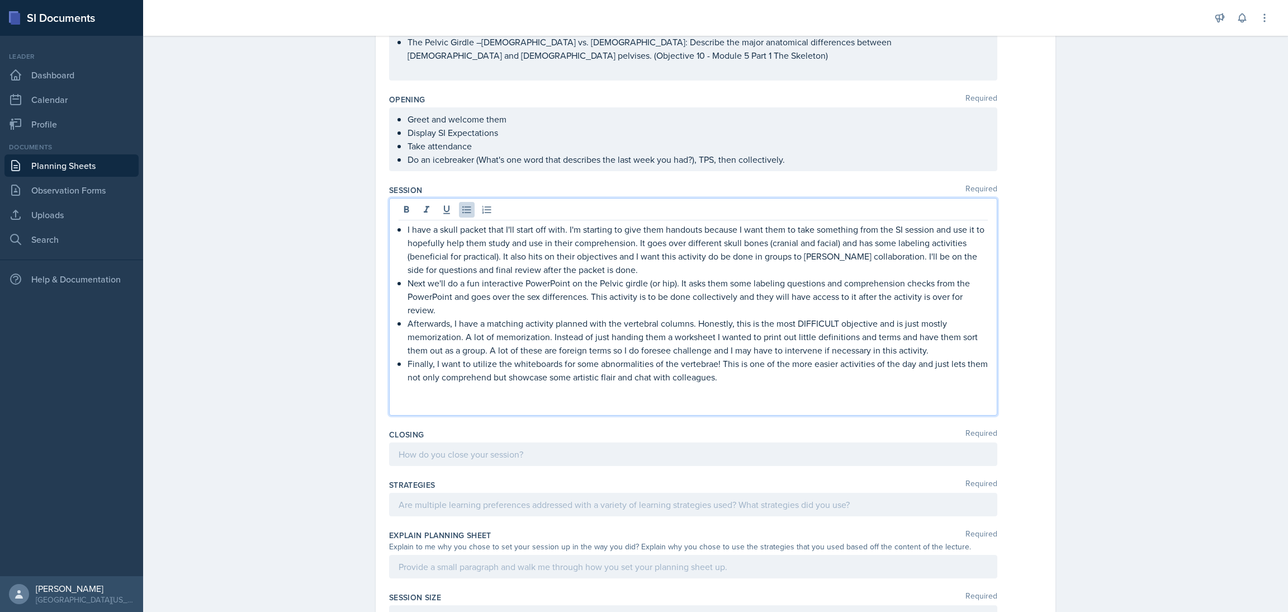
scroll to position [253, 0]
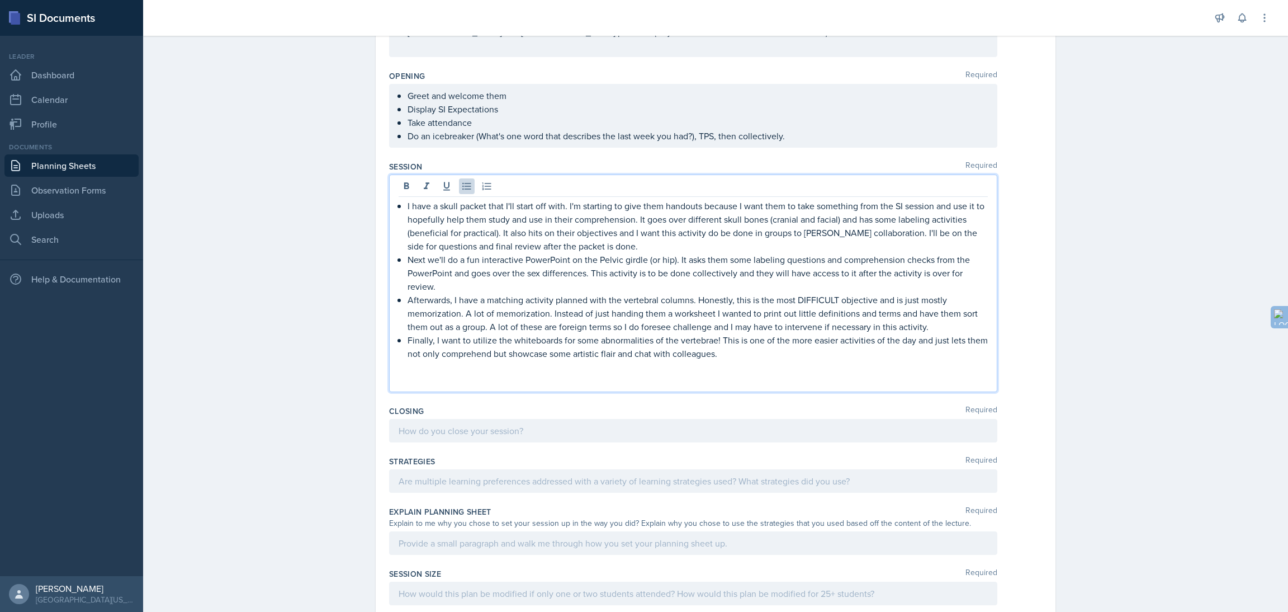
click at [458, 421] on div at bounding box center [693, 430] width 608 height 23
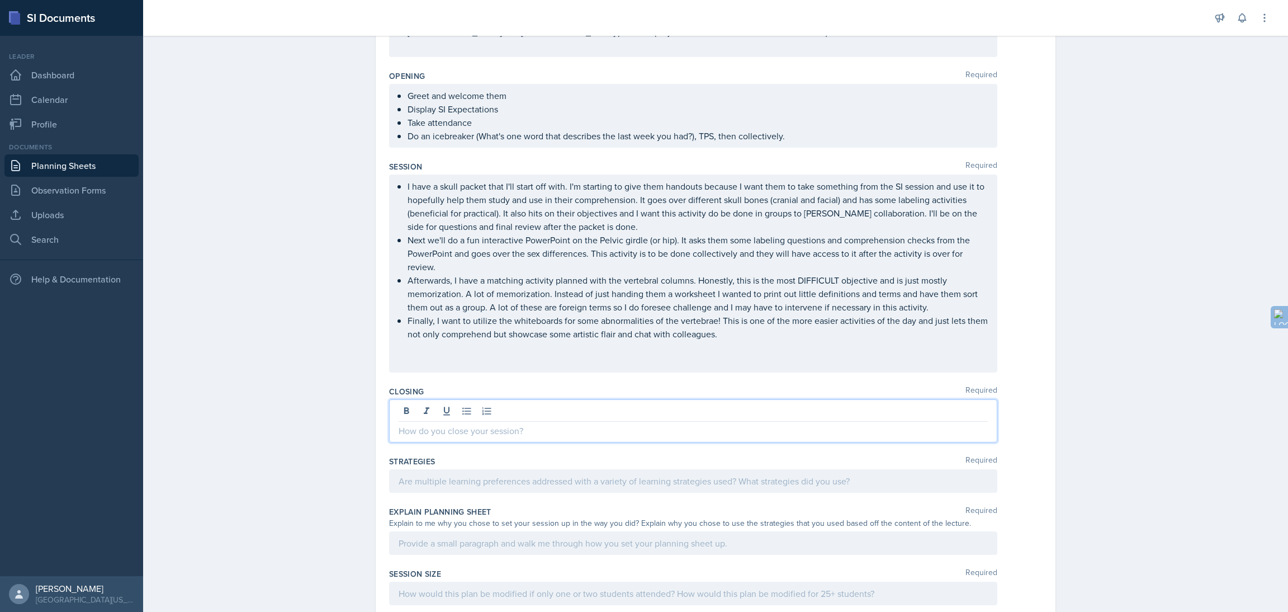
scroll to position [273, 0]
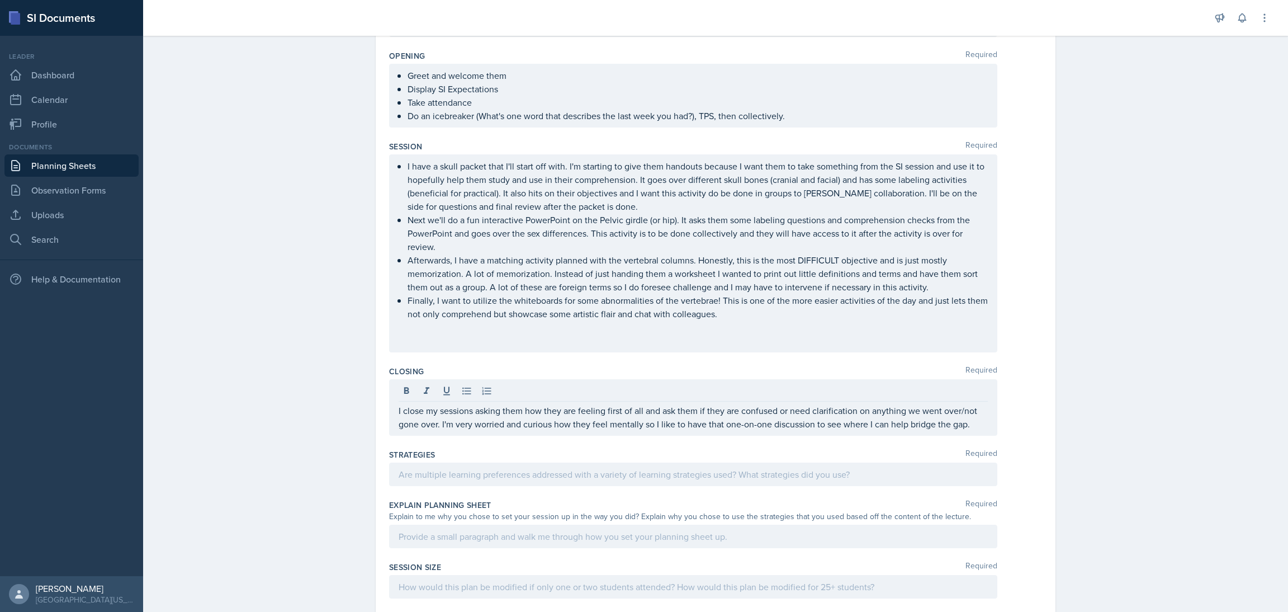
click at [214, 417] on div "Planning Sheets [DATE] Planning Sheet Date [DATE] [DATE] 31 1 2 3 4 5 6 7 8 9 1…" at bounding box center [715, 275] width 1145 height 1036
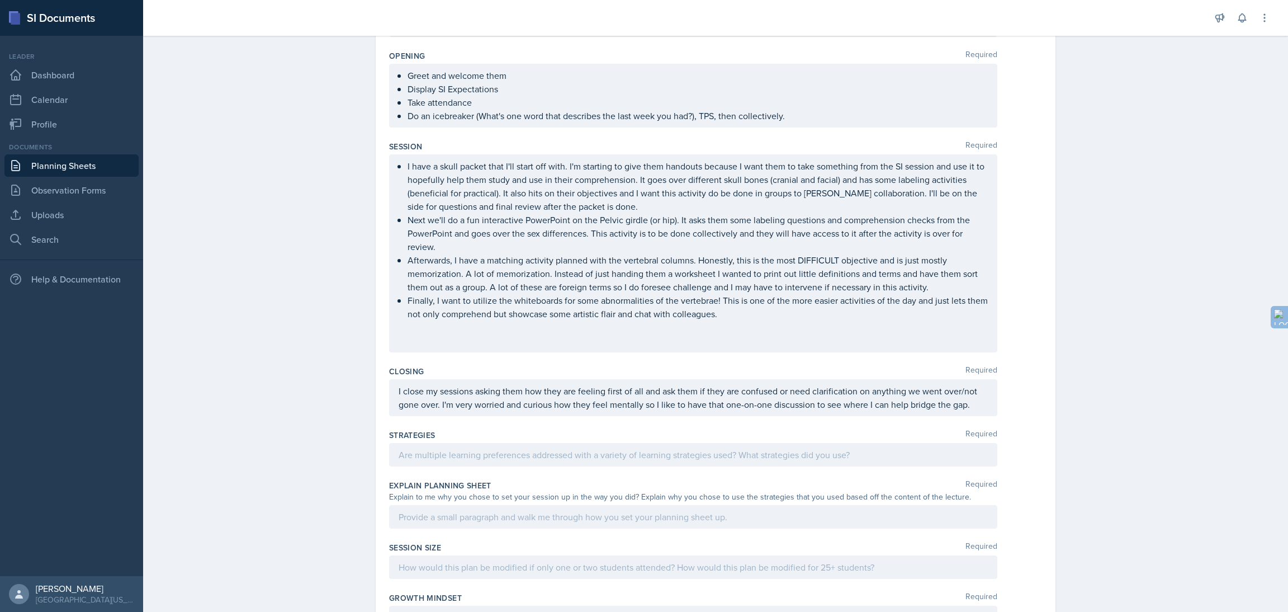
click at [442, 471] on div "Strategies Required" at bounding box center [715, 450] width 653 height 50
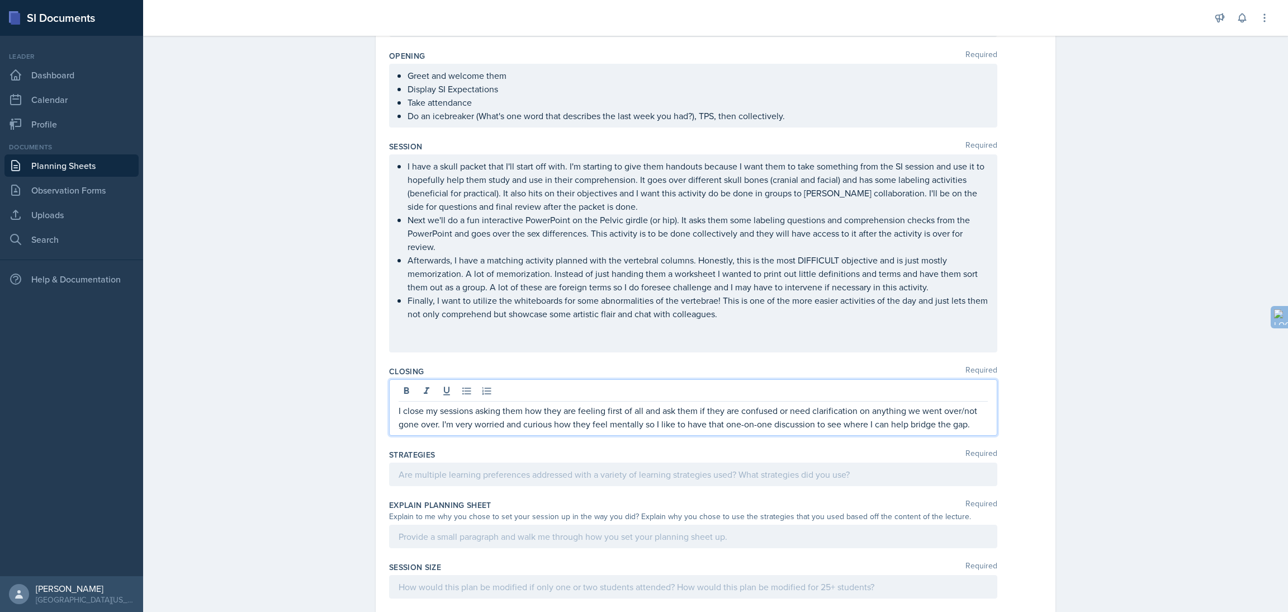
click at [972, 408] on p "I close my sessions asking them how they are feeling first of all and ask them …" at bounding box center [693, 417] width 589 height 27
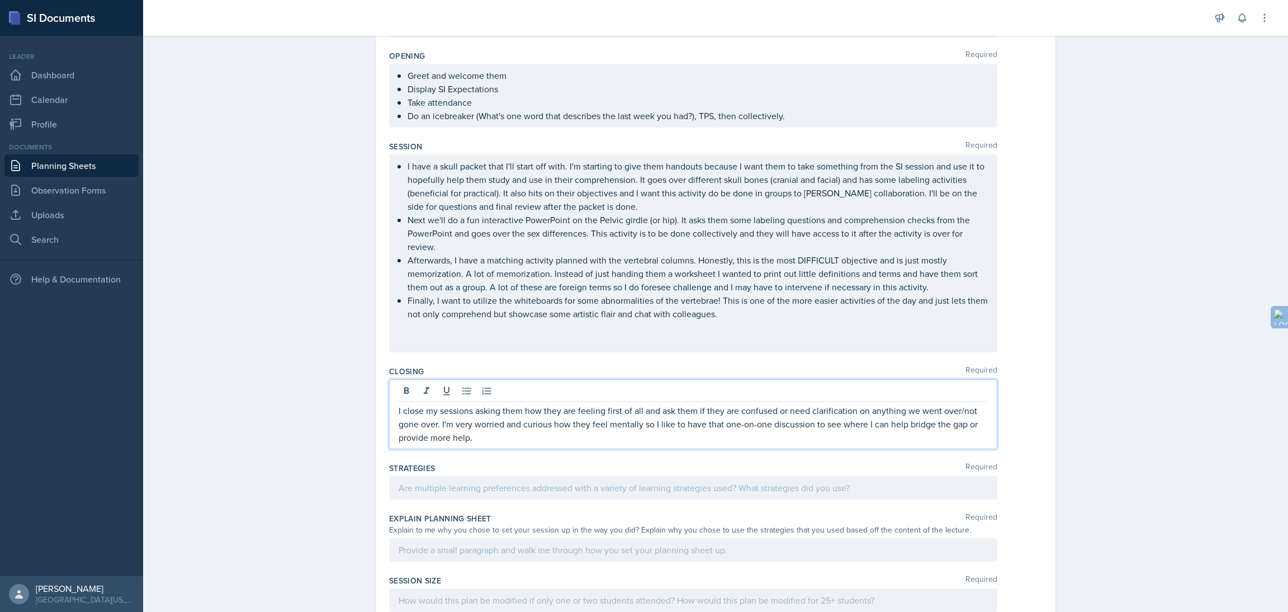
click at [778, 470] on div "Strategies Required" at bounding box center [715, 467] width 653 height 11
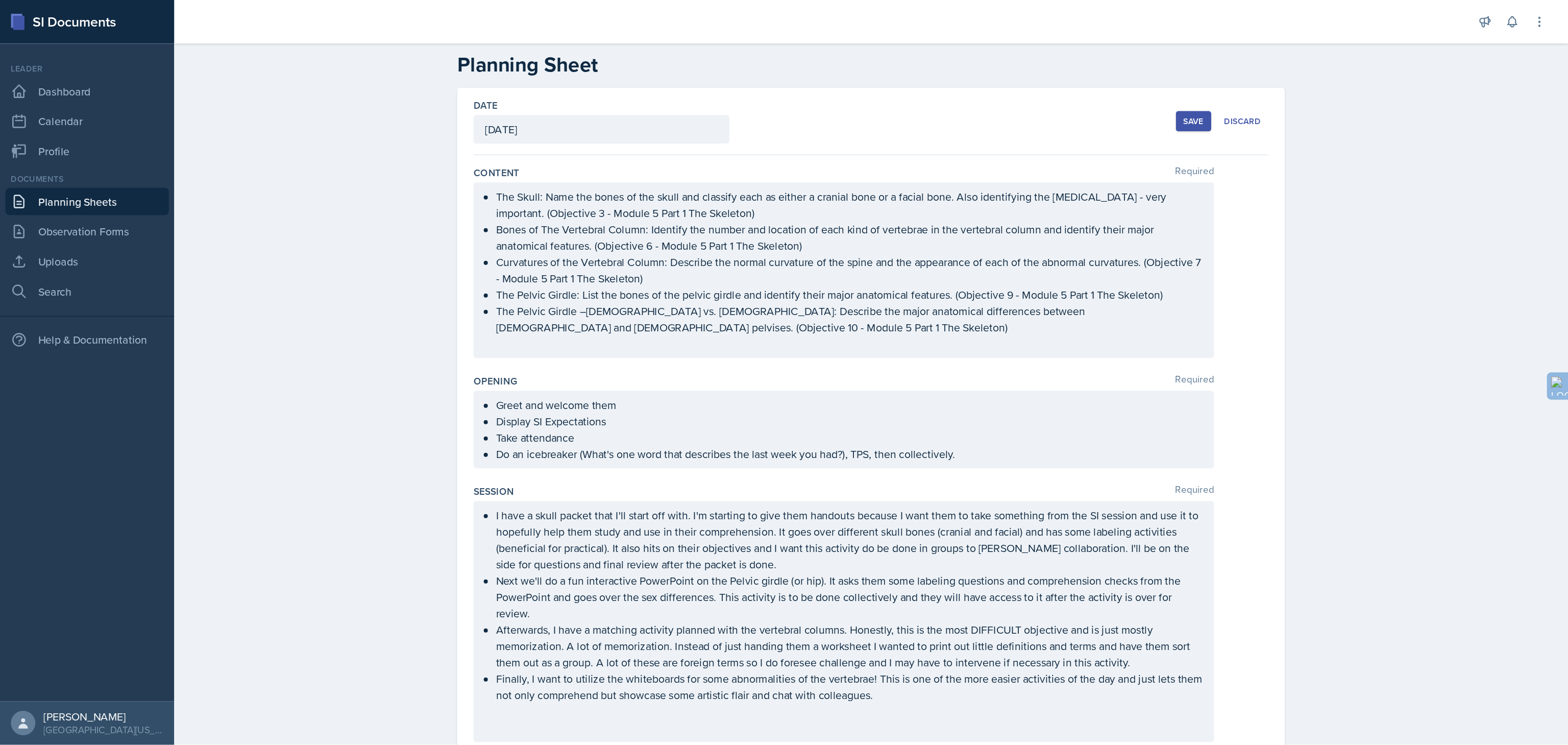
scroll to position [0, 0]
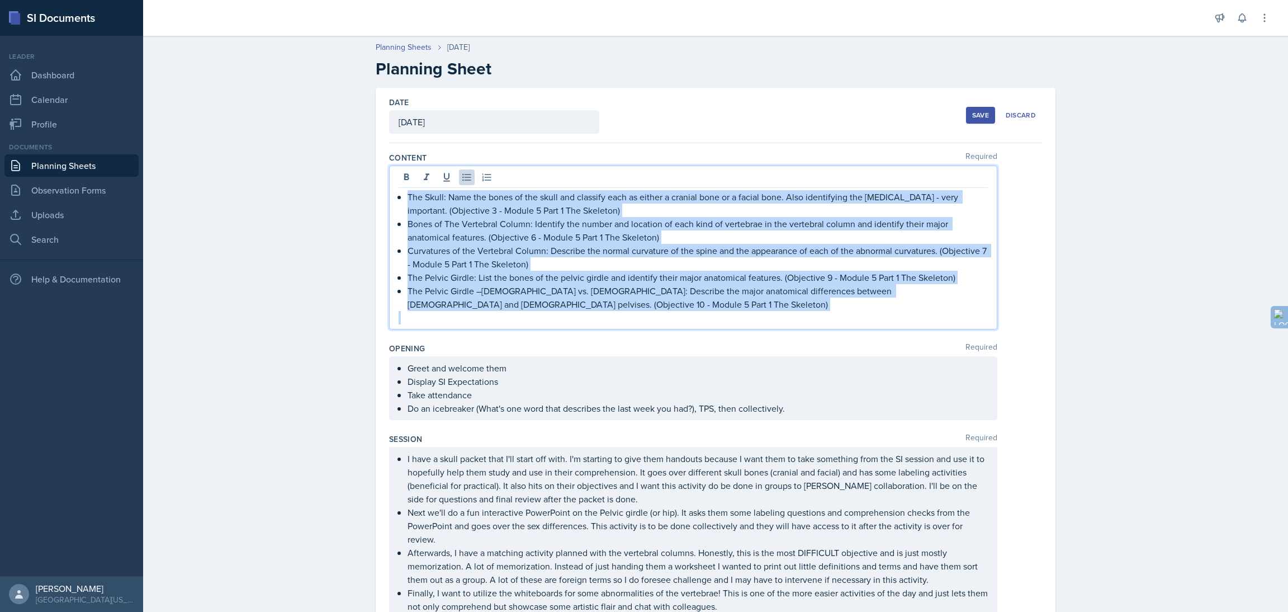
drag, startPoint x: 401, startPoint y: 176, endPoint x: 503, endPoint y: 323, distance: 178.8
click at [503, 323] on div "The Skull: Name the bones of the skull and classify each as either a cranial bo…" at bounding box center [693, 257] width 589 height 134
copy div "The Skull: Name the bones of the skull and classify each as either a cranial bo…"
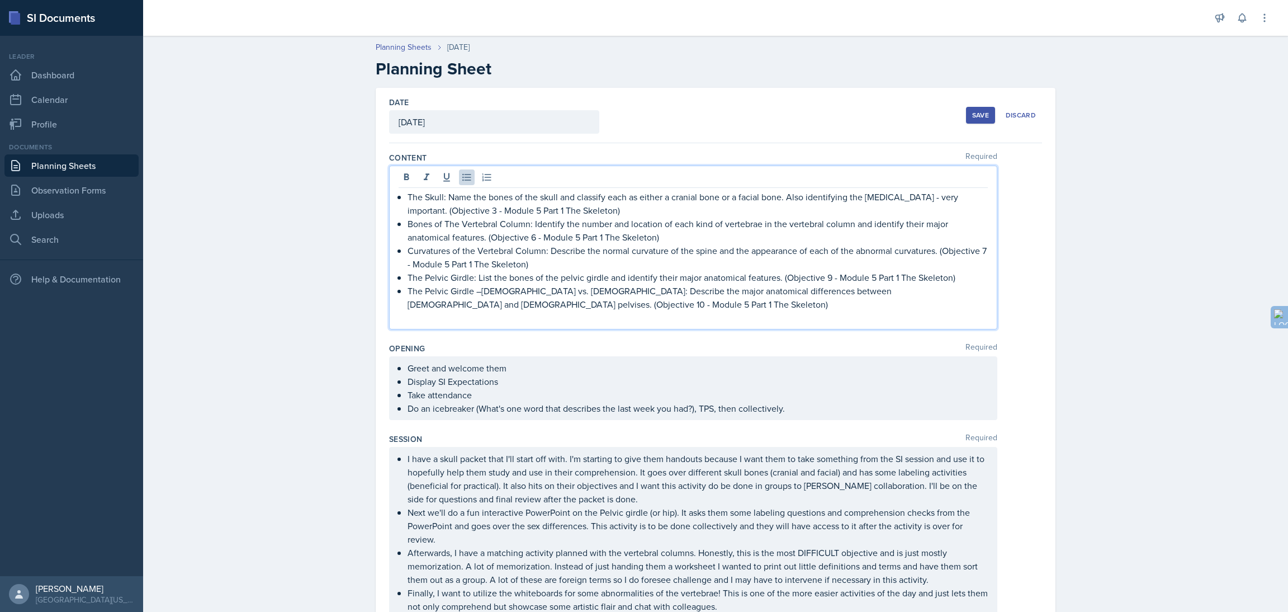
click at [411, 375] on div "Greet and welcome them Display SI Expectations Take attendance Do an icebreaker…" at bounding box center [693, 388] width 608 height 64
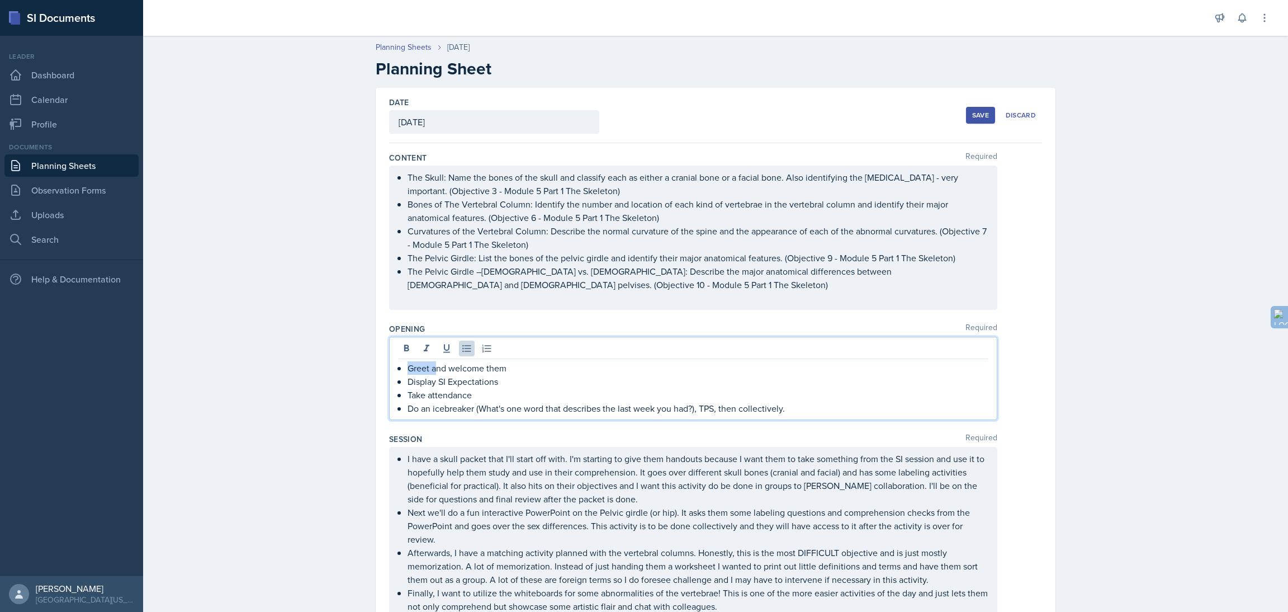
drag, startPoint x: 397, startPoint y: 368, endPoint x: 430, endPoint y: 374, distance: 32.9
click at [430, 374] on div "Greet and welcome them Display SI Expectations Take attendance Do an icebreaker…" at bounding box center [693, 388] width 589 height 54
click at [259, 346] on div "Planning Sheets [DATE] Planning Sheet Date [DATE] [DATE] 31 1 2 3 4 5 6 7 8 9 1…" at bounding box center [715, 555] width 1145 height 1050
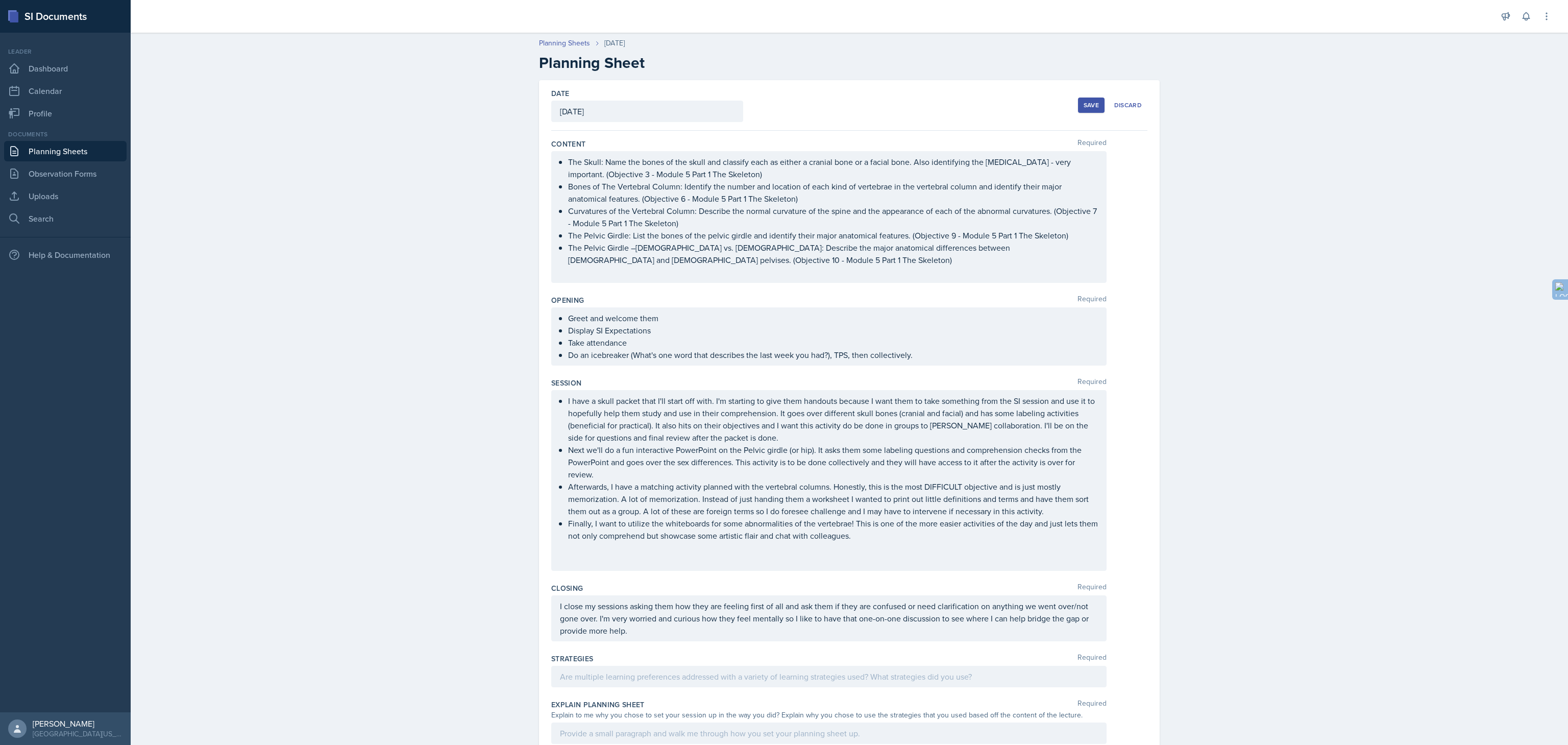
drag, startPoint x: 1173, startPoint y: 0, endPoint x: 1215, endPoint y: 366, distance: 368.4
click at [1175, 366] on div "Planning Sheets [DATE] Planning Sheet Date [DATE] [DATE] 31 1 2 3 4 5 6 7 8 9 1…" at bounding box center [849, 498] width 1437 height 940
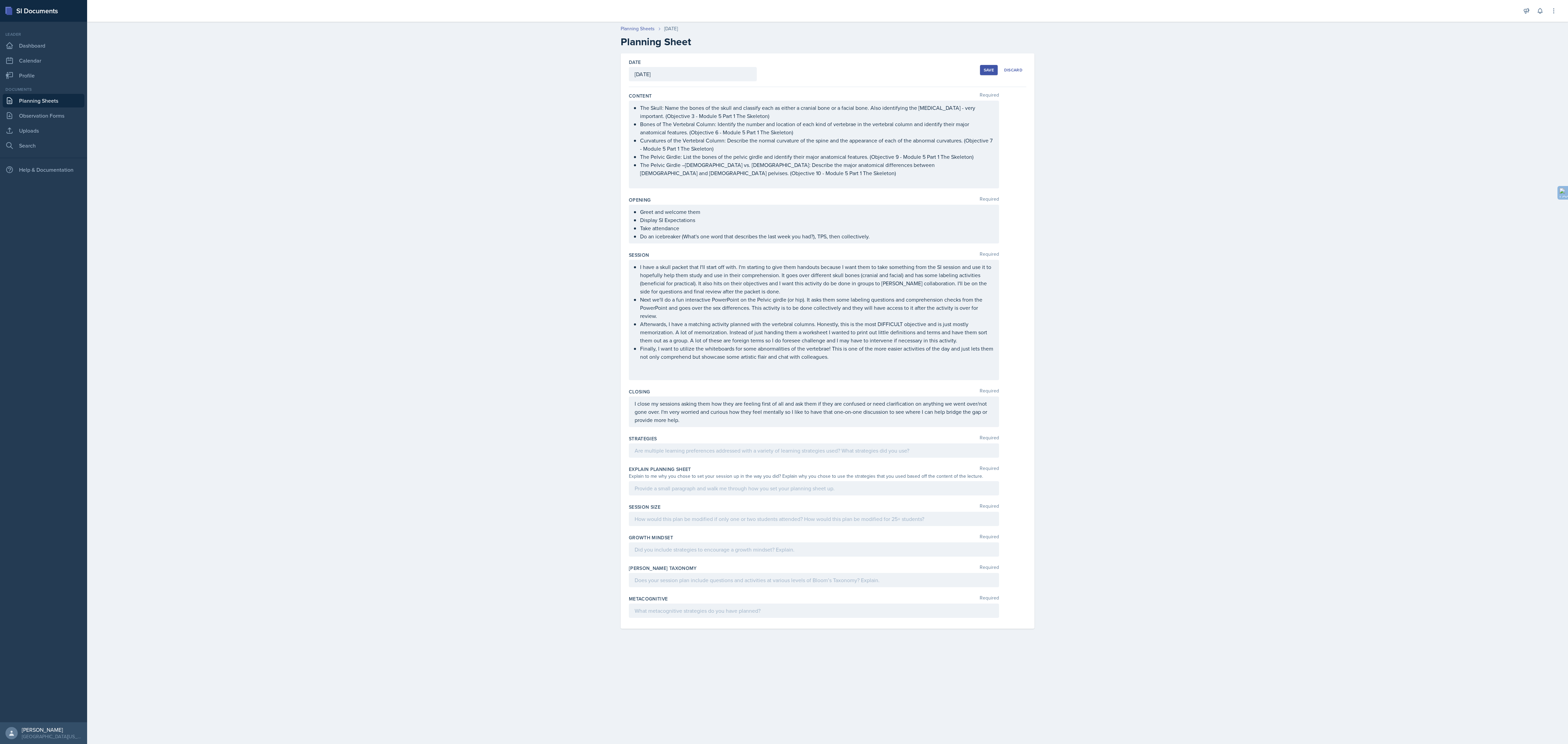
drag, startPoint x: 810, startPoint y: 244, endPoint x: 1256, endPoint y: 376, distance: 465.1
click at [783, 372] on div "Planning Sheets [DATE] Planning Sheet Date [DATE] [DATE] 31 1 2 3 4 5 6 7 8 9 1…" at bounding box center [827, 332] width 1481 height 627
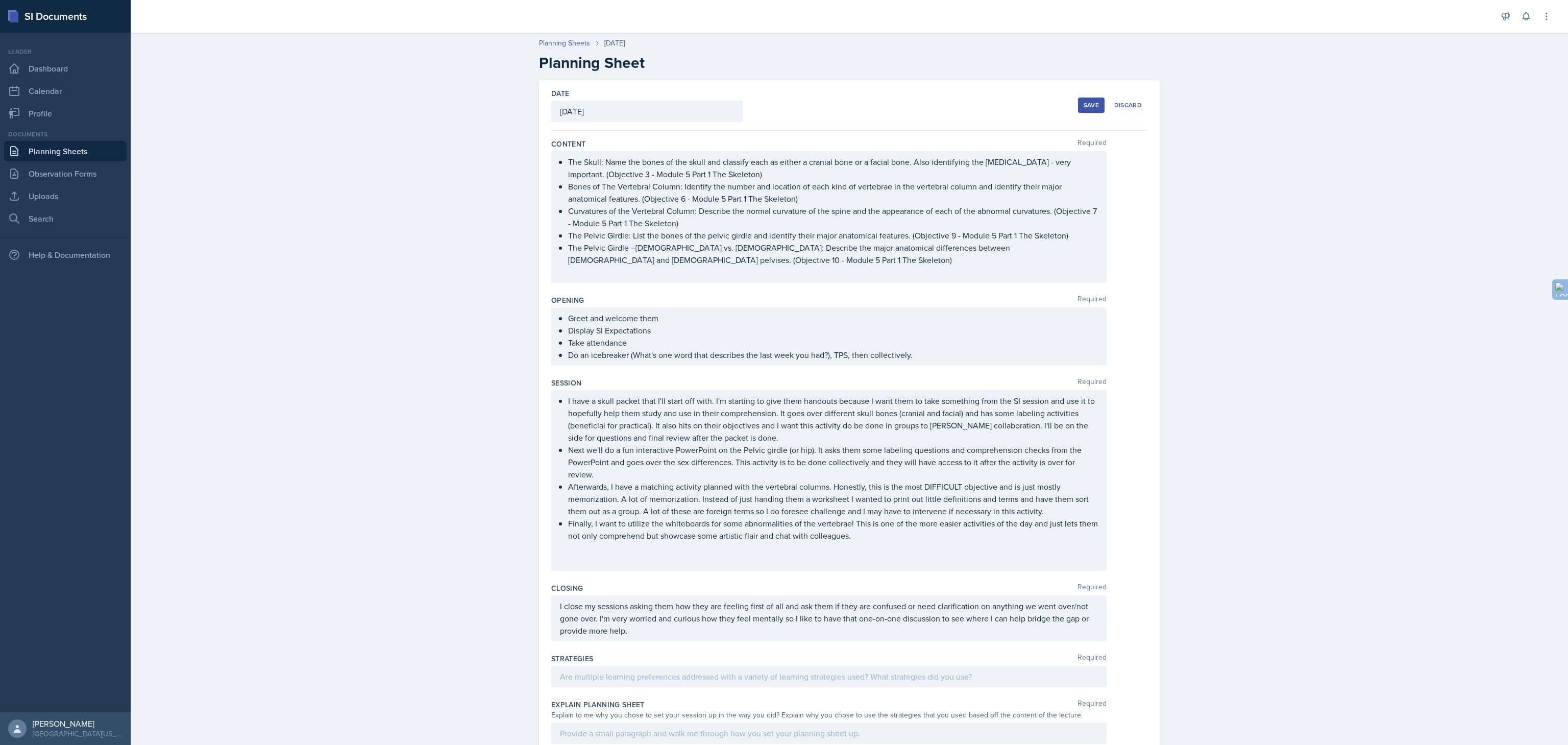
drag, startPoint x: 2351, startPoint y: 0, endPoint x: 1182, endPoint y: 306, distance: 1208.4
click at [1175, 306] on div "Planning Sheets [DATE] Planning Sheet Date [DATE] [DATE] 31 1 2 3 4 5 6 7 8 9 1…" at bounding box center [849, 498] width 1437 height 940
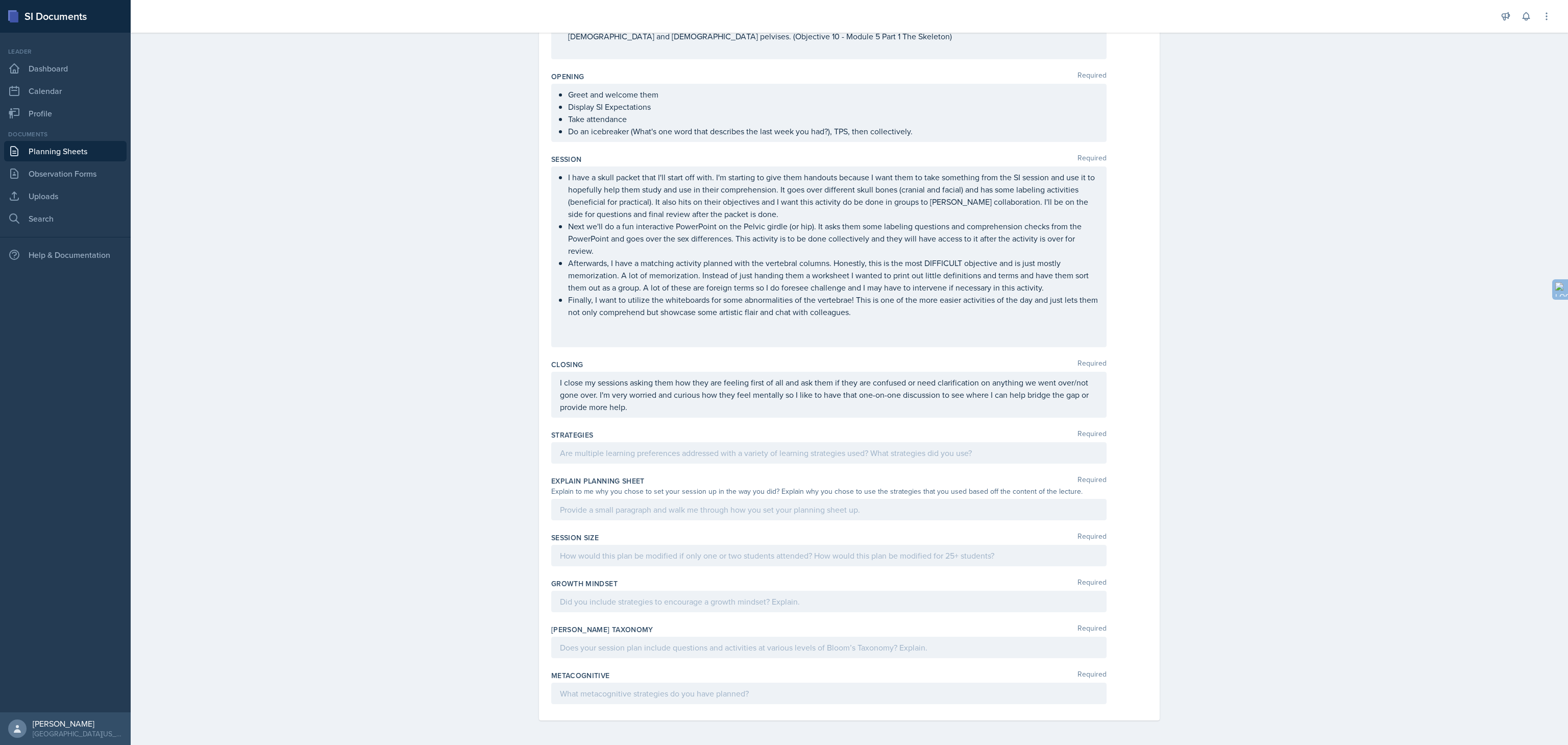
drag, startPoint x: 1404, startPoint y: 0, endPoint x: 1197, endPoint y: 280, distance: 348.2
click at [1175, 280] on div "Planning Sheets [DATE] Planning Sheet Date [DATE] [DATE] 31 1 2 3 4 5 6 7 8 9 1…" at bounding box center [849, 274] width 1437 height 940
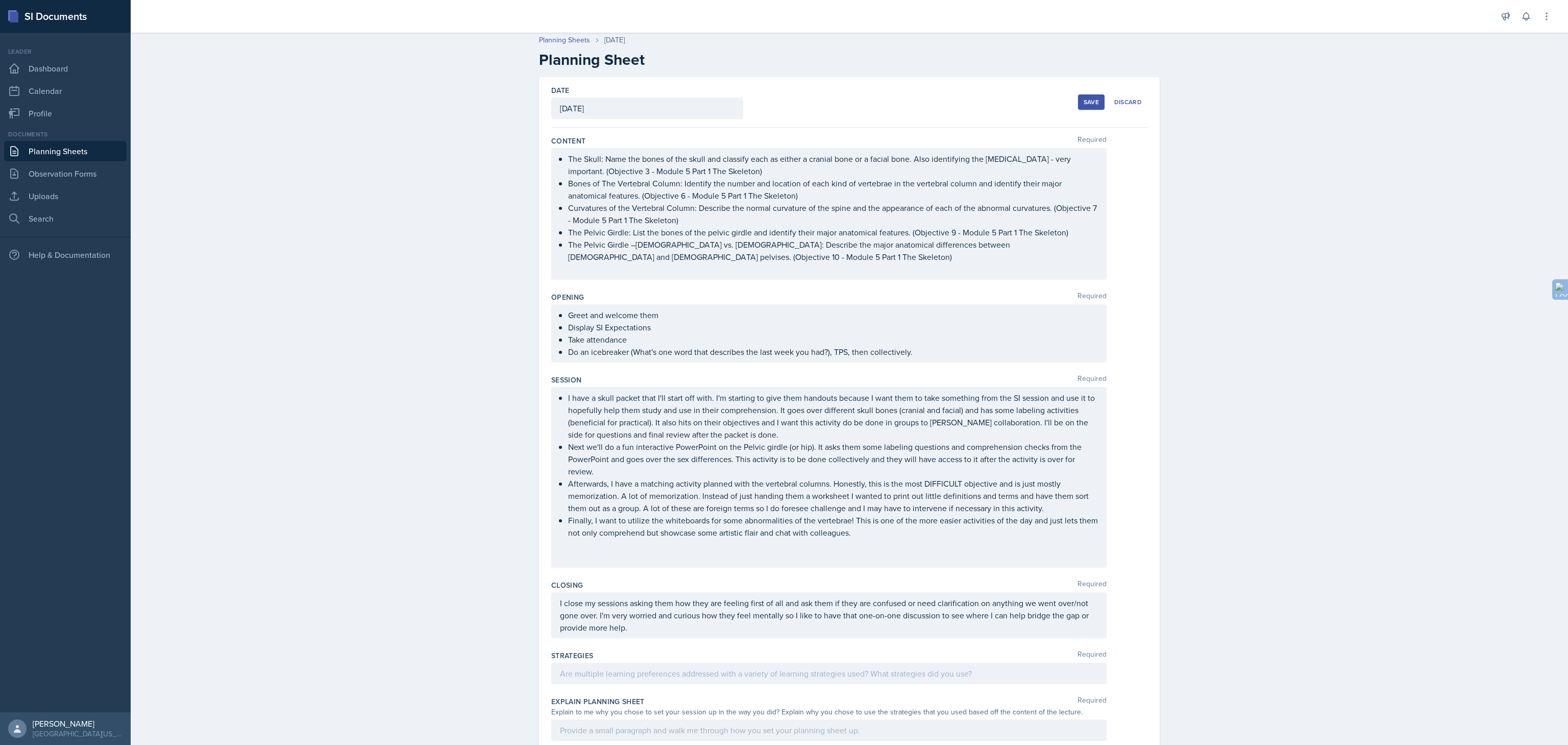
scroll to position [0, 0]
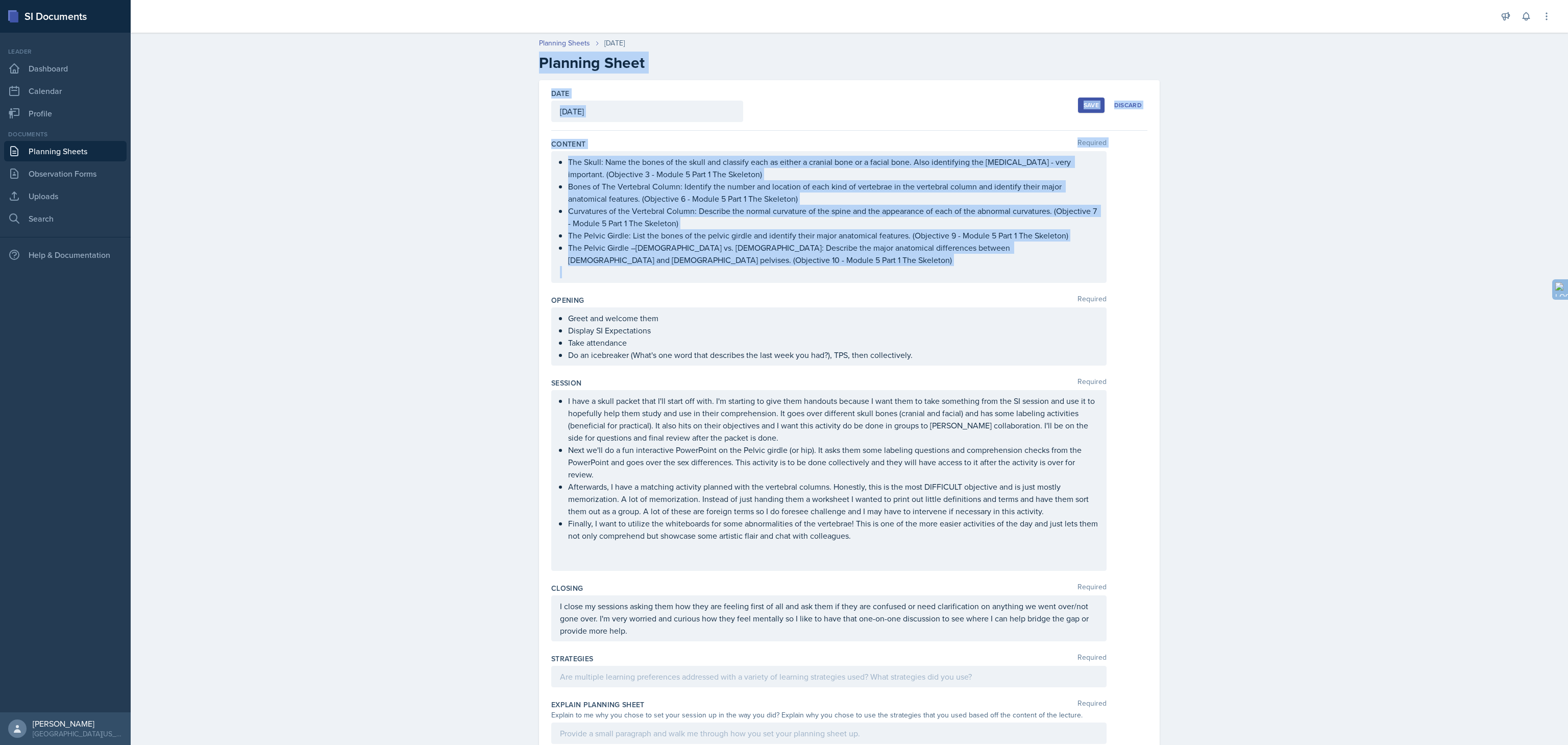
drag, startPoint x: 524, startPoint y: 56, endPoint x: 902, endPoint y: 287, distance: 443.0
click at [902, 287] on div "Planning Sheets [DATE] Planning Sheet Date [DATE] [DATE] 31 1 2 3 4 5 6 7 8 9 1…" at bounding box center [849, 498] width 1437 height 940
copy div "Loremips Dolor Sita Consectet 9206 12 4 9 7 7 4 8 2 3 2 81 14 79 80 72 65 04 82…"
click at [1175, 247] on div "Planning Sheets [DATE] Planning Sheet Date [DATE] [DATE] 31 1 2 3 4 5 6 7 8 9 1…" at bounding box center [849, 498] width 1437 height 940
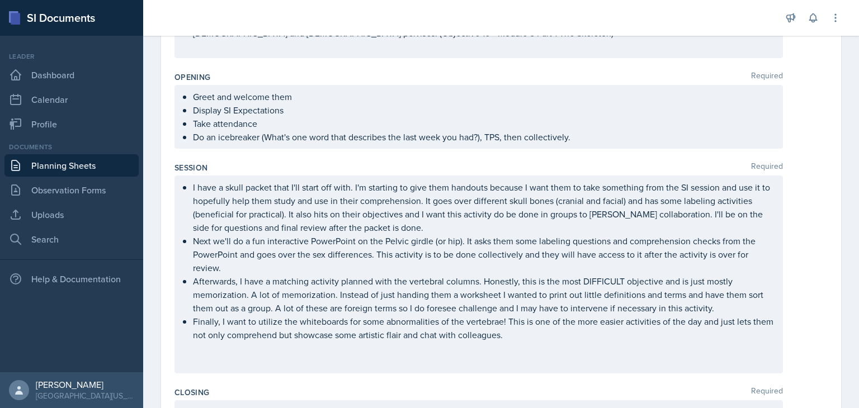
scroll to position [252, 0]
drag, startPoint x: 1713, startPoint y: 0, endPoint x: 358, endPoint y: 75, distance: 1357.7
click at [358, 75] on div "Opening Required" at bounding box center [500, 77] width 653 height 11
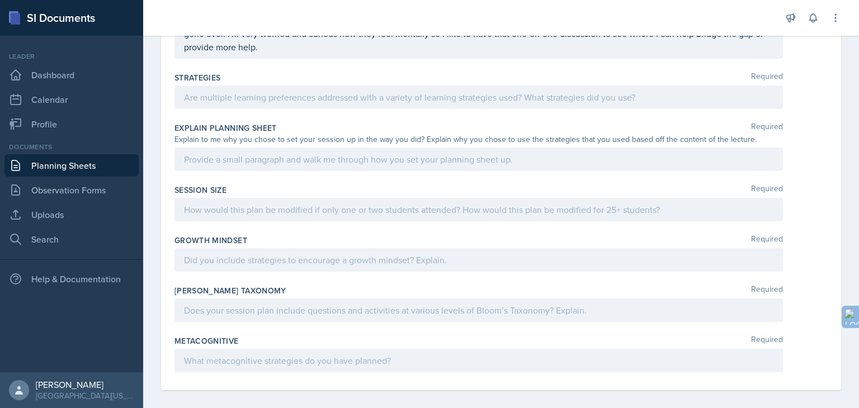
scroll to position [650, 0]
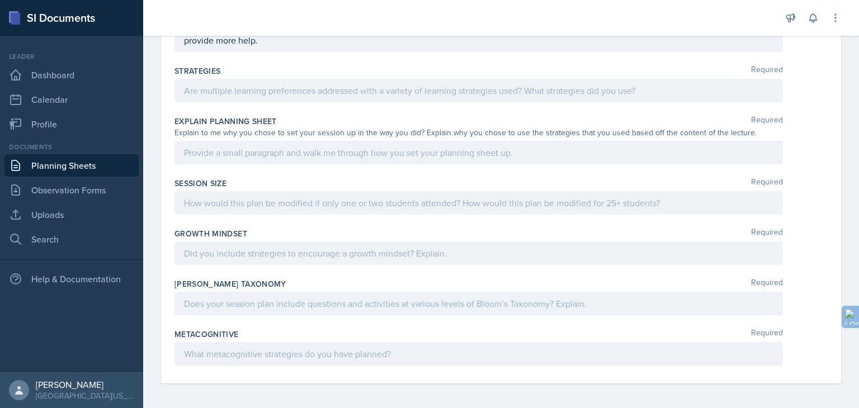
click at [234, 358] on div at bounding box center [478, 353] width 608 height 23
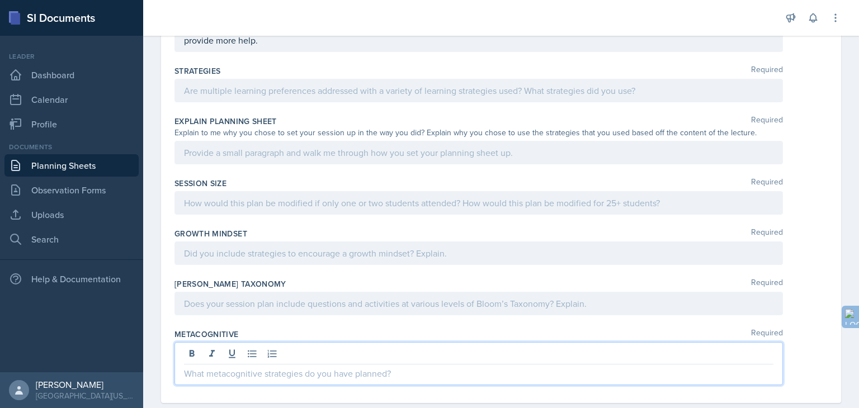
scroll to position [669, 0]
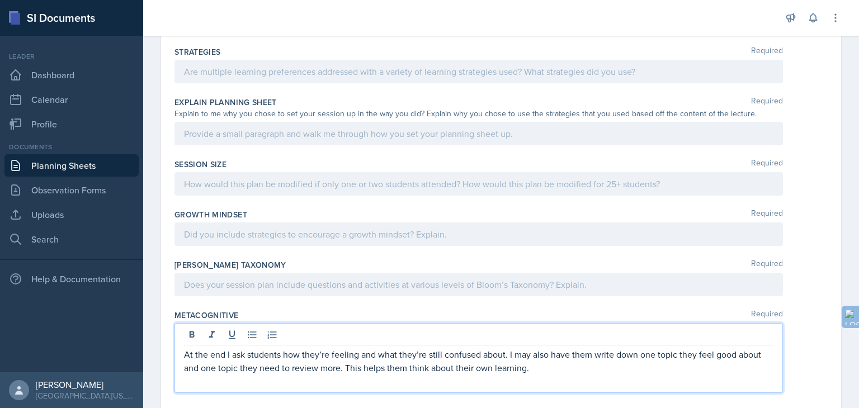
click at [221, 282] on p at bounding box center [478, 284] width 589 height 13
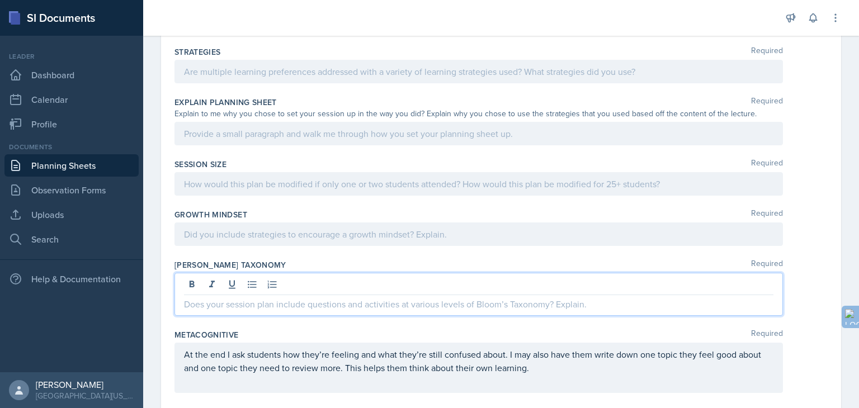
scroll to position [689, 0]
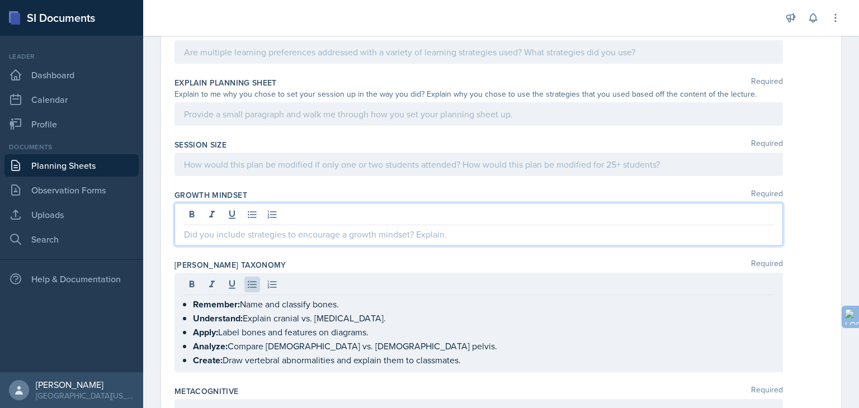
click at [206, 228] on p at bounding box center [478, 234] width 589 height 13
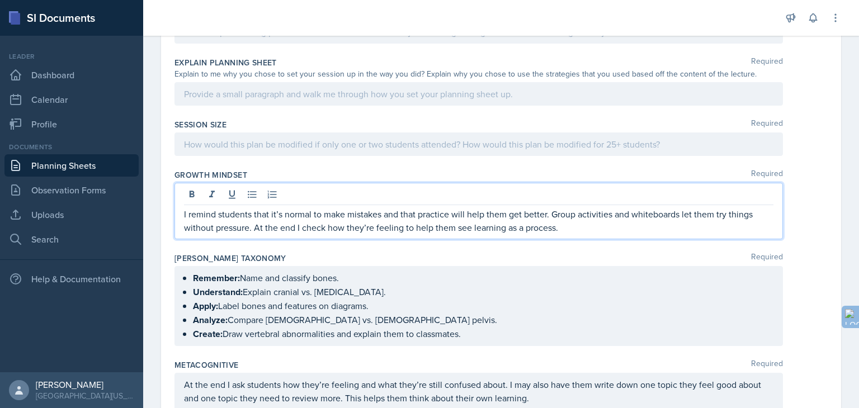
scroll to position [728, 0]
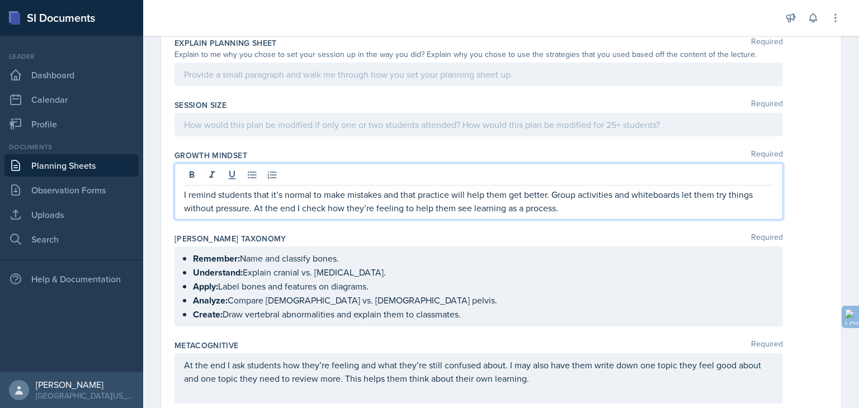
click at [262, 131] on p at bounding box center [478, 124] width 589 height 13
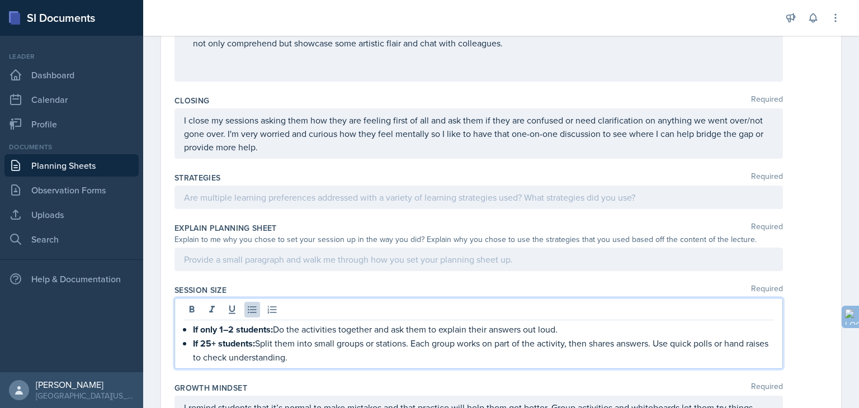
click at [262, 253] on p at bounding box center [478, 259] width 589 height 13
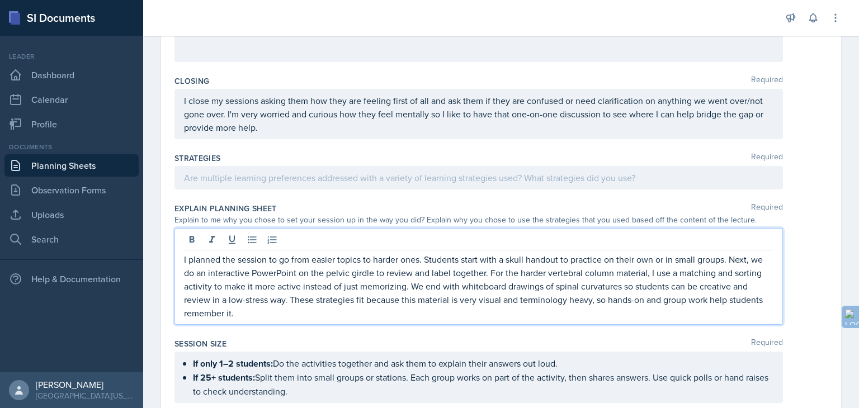
click at [423, 259] on p "I planned the session to go from easier topics to harder ones. Students start w…" at bounding box center [478, 286] width 589 height 67
click at [425, 259] on p "I planned the session to go from easier topics to harder ones. Students start w…" at bounding box center [478, 286] width 589 height 67
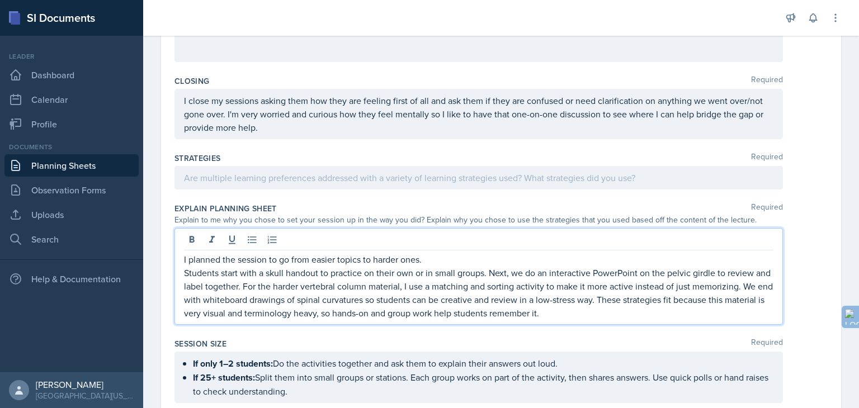
click at [242, 236] on div at bounding box center [478, 241] width 589 height 18
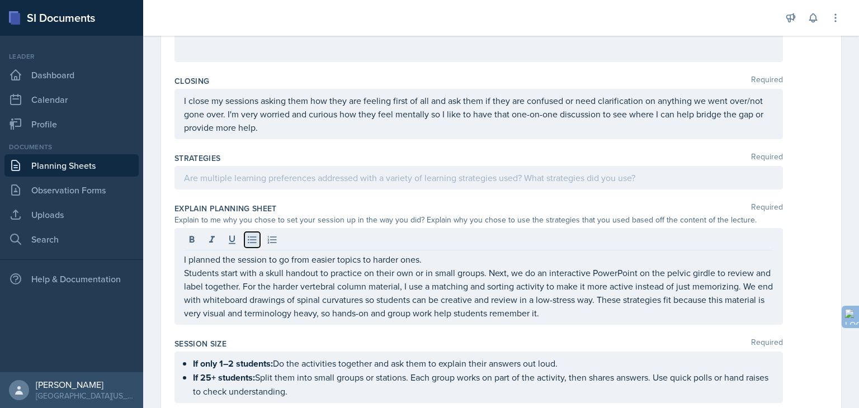
click at [248, 236] on icon at bounding box center [252, 239] width 11 height 11
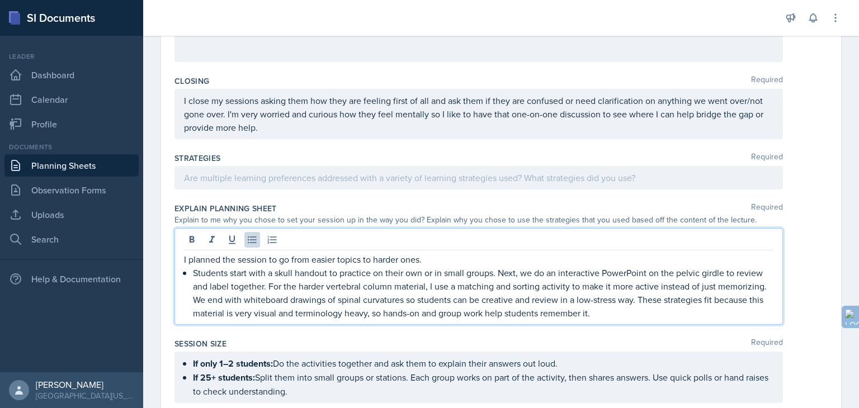
click at [499, 272] on p "Students start with a skull handout to practice on their own or in small groups…" at bounding box center [483, 293] width 580 height 54
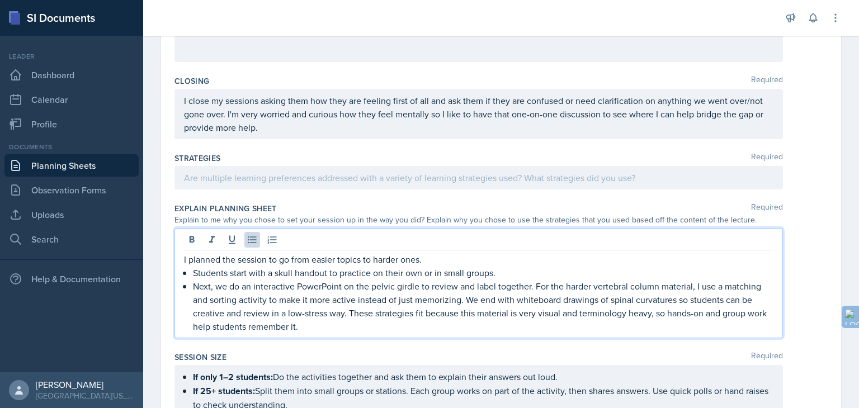
click at [537, 284] on p "Next, we do an interactive PowerPoint on the pelvic girdle to review and label …" at bounding box center [483, 307] width 580 height 54
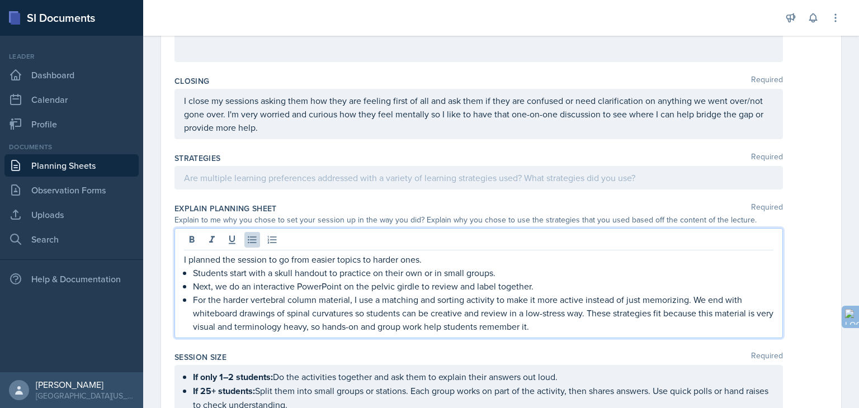
click at [694, 299] on p "For the harder vertebral column material, I use a matching and sorting activity…" at bounding box center [483, 313] width 580 height 40
click at [641, 312] on p "We end with whiteboard drawings of spinal curvatures so students can be creativ…" at bounding box center [483, 319] width 580 height 27
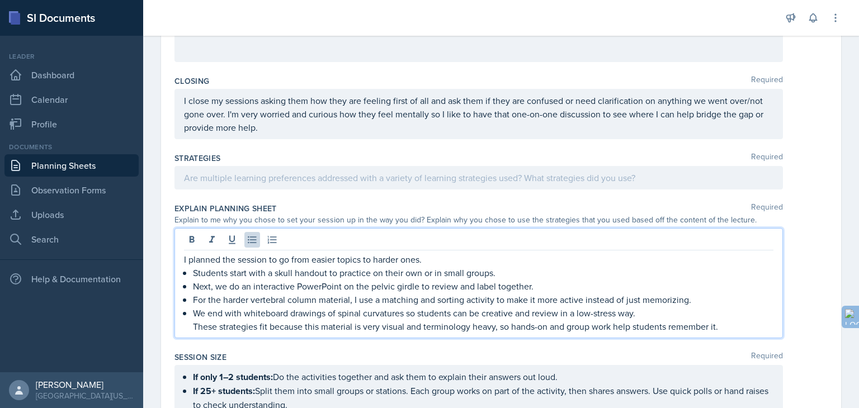
click at [206, 268] on p "Students start with a skull handout to practice on their own or in small groups." at bounding box center [483, 272] width 580 height 13
click at [193, 325] on p "These strategies fit because this material is very visual and terminology heavy…" at bounding box center [483, 326] width 580 height 13
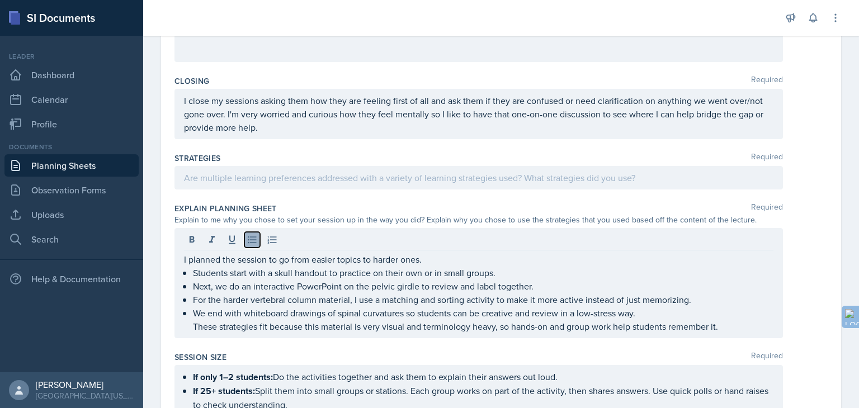
click at [250, 243] on icon at bounding box center [252, 239] width 11 height 11
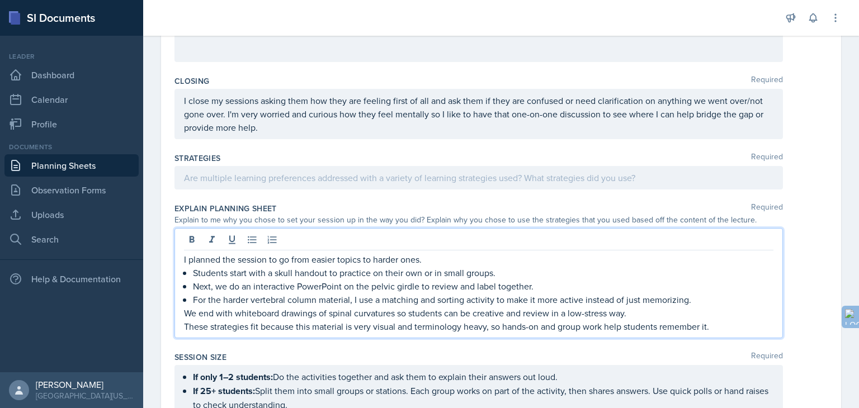
click at [187, 310] on p "We end with whiteboard drawings of spinal curvatures so students can be creativ…" at bounding box center [478, 312] width 589 height 13
click at [248, 236] on icon at bounding box center [252, 239] width 11 height 11
click at [313, 296] on p "For the harder vertebral column material, I use a matching and sorting activity…" at bounding box center [483, 299] width 580 height 13
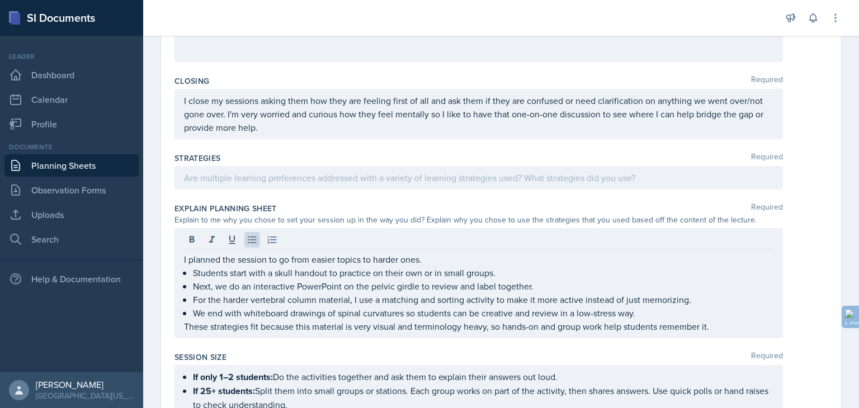
click at [281, 347] on div "Session Size Required If only 1–2 students: Do the activities together and ask …" at bounding box center [500, 386] width 653 height 78
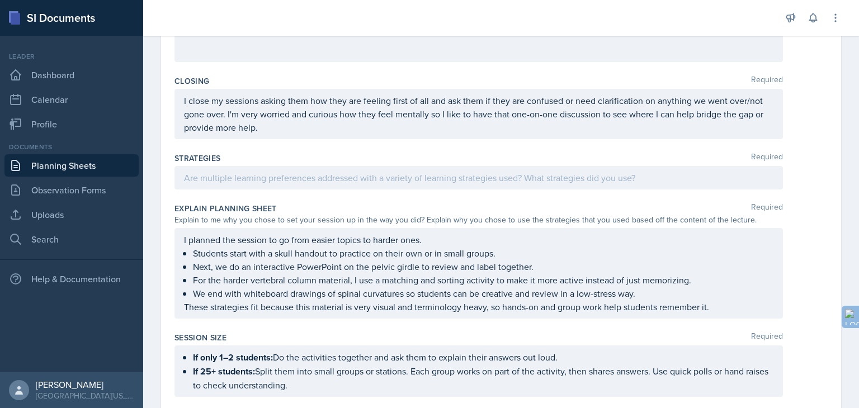
click at [203, 177] on div at bounding box center [478, 177] width 608 height 23
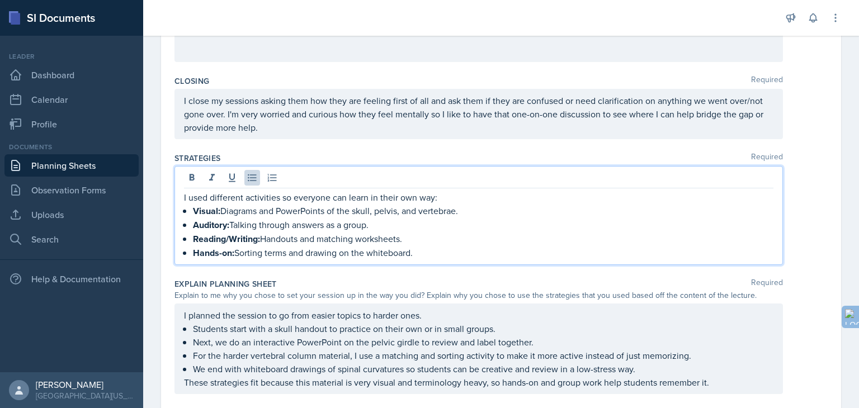
click at [238, 141] on div "Closing Required I close my sessions asking them how they are feeling first of …" at bounding box center [500, 109] width 653 height 77
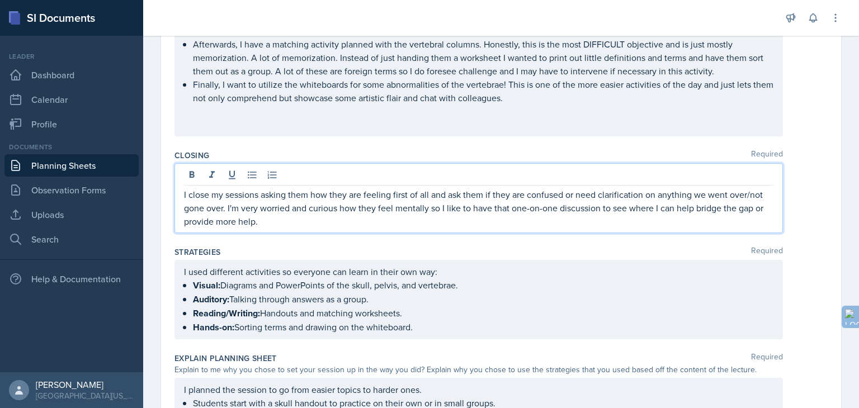
scroll to position [508, 0]
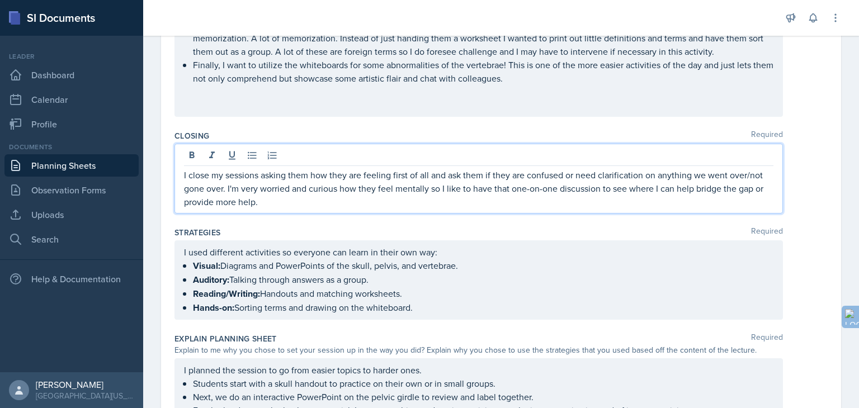
click at [253, 182] on p "I close my sessions asking them how they are feeling first of all and ask them …" at bounding box center [478, 188] width 589 height 40
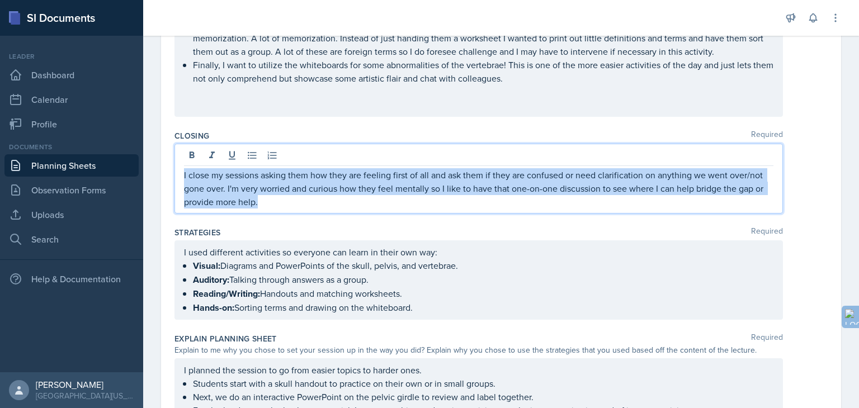
drag, startPoint x: 261, startPoint y: 202, endPoint x: 164, endPoint y: 167, distance: 102.2
click at [164, 167] on div "Date [DATE] [DATE] 31 1 2 3 4 5 6 7 8 9 10 11 12 13 14 15 16 17 18 19 20 21 22 …" at bounding box center [501, 186] width 680 height 1213
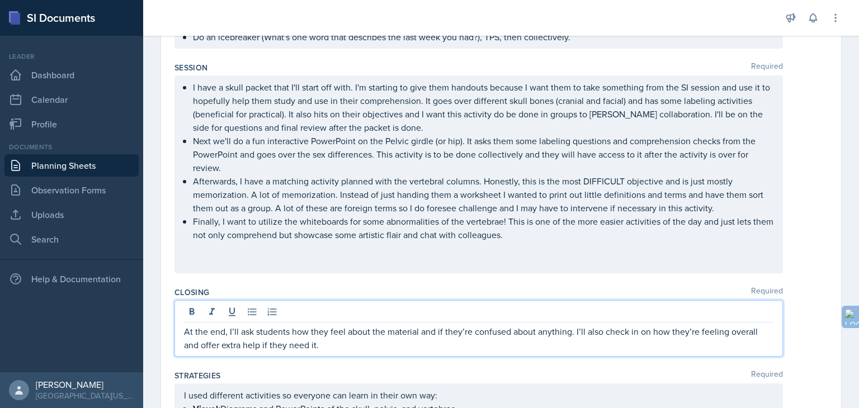
scroll to position [371, 0]
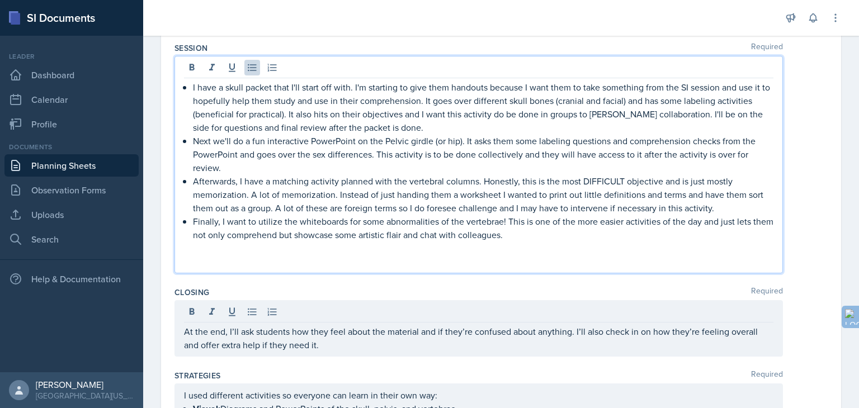
drag, startPoint x: 547, startPoint y: 236, endPoint x: 177, endPoint y: 92, distance: 397.5
click at [177, 92] on div "I have a skull packet that I'll start off with. I'm starting to give them hando…" at bounding box center [478, 164] width 608 height 217
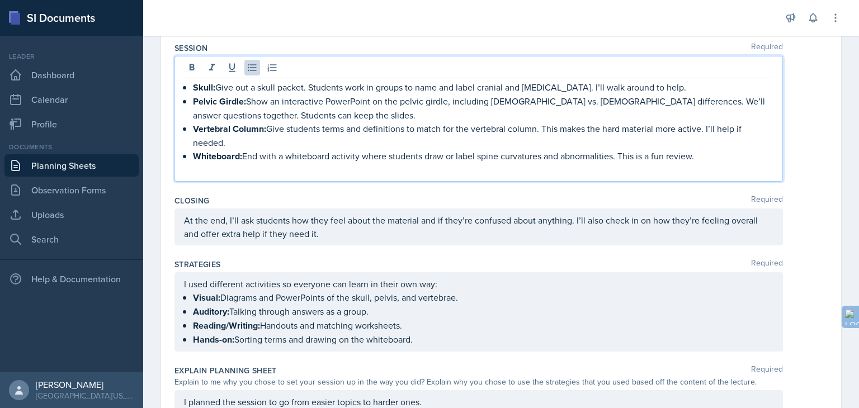
click at [165, 113] on div "Date [DATE] [DATE] 31 1 2 3 4 5 6 7 8 9 10 11 12 13 14 15 16 17 18 19 20 21 22 …" at bounding box center [501, 271] width 680 height 1108
click at [239, 94] on p "Pelvic Girdle: Show an interactive PowerPoint on the pelvic girdle, including […" at bounding box center [483, 107] width 580 height 27
click at [158, 92] on div "Date [DATE] [DATE] 31 1 2 3 4 5 6 7 8 9 10 11 12 13 14 15 16 17 18 19 20 21 22 …" at bounding box center [501, 284] width 716 height 1135
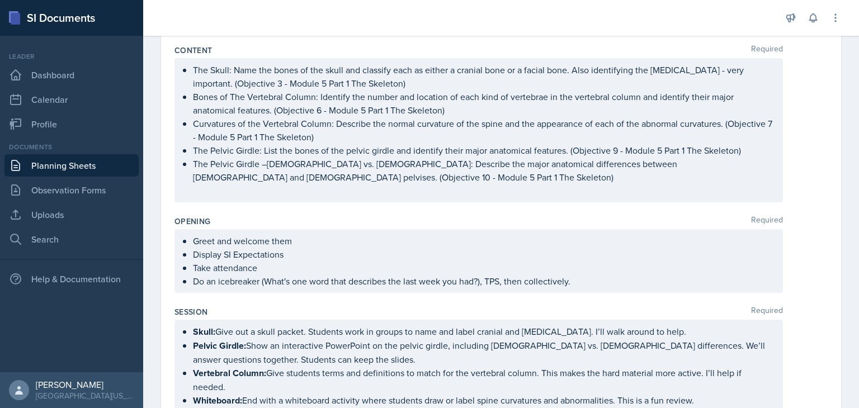
scroll to position [0, 0]
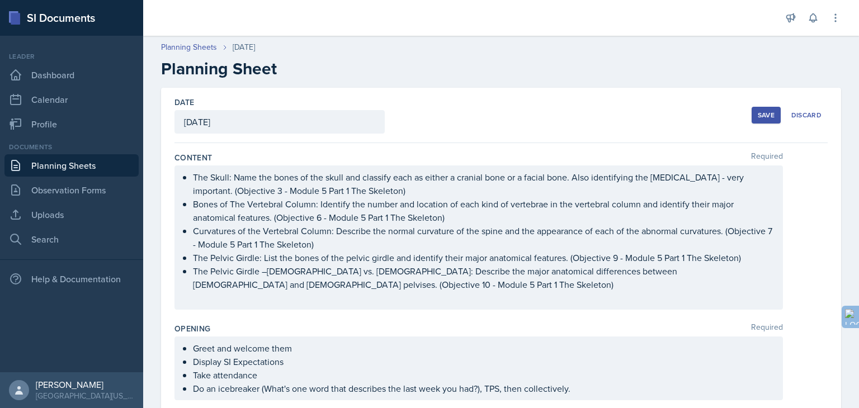
click at [759, 120] on button "Save" at bounding box center [765, 115] width 29 height 17
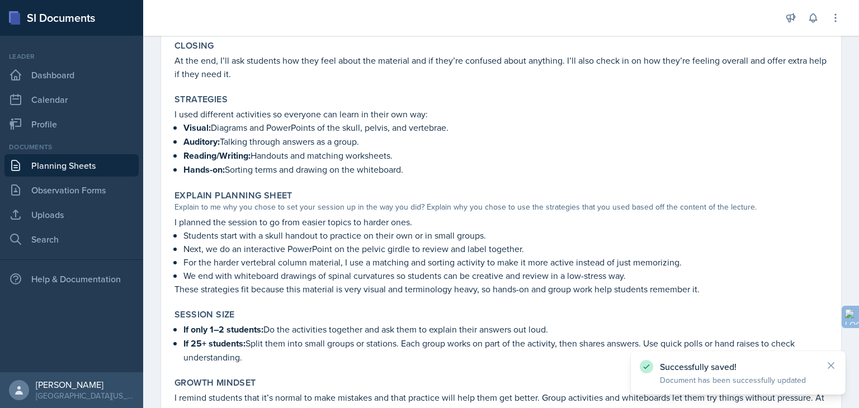
scroll to position [678, 0]
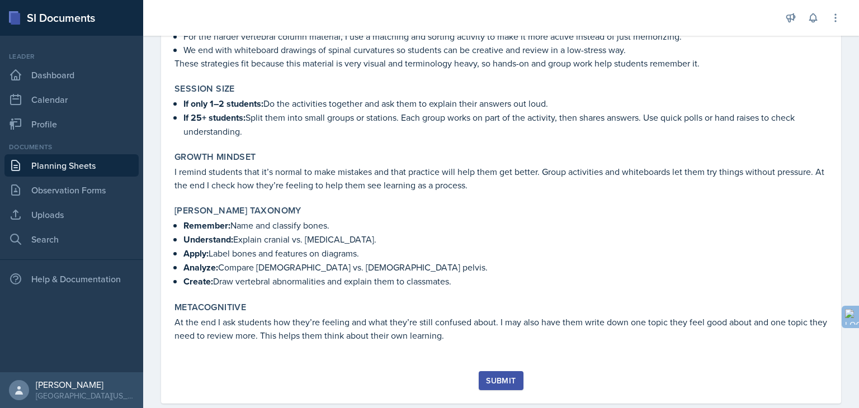
click at [504, 371] on button "Submit" at bounding box center [501, 380] width 44 height 19
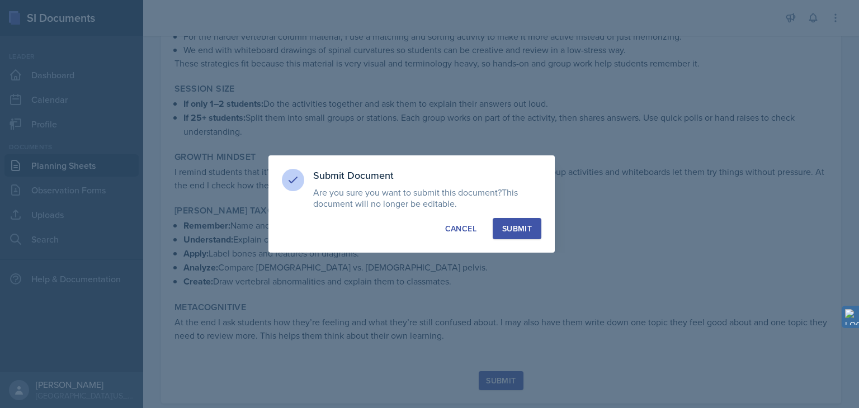
click at [514, 228] on div "Submit" at bounding box center [517, 228] width 30 height 11
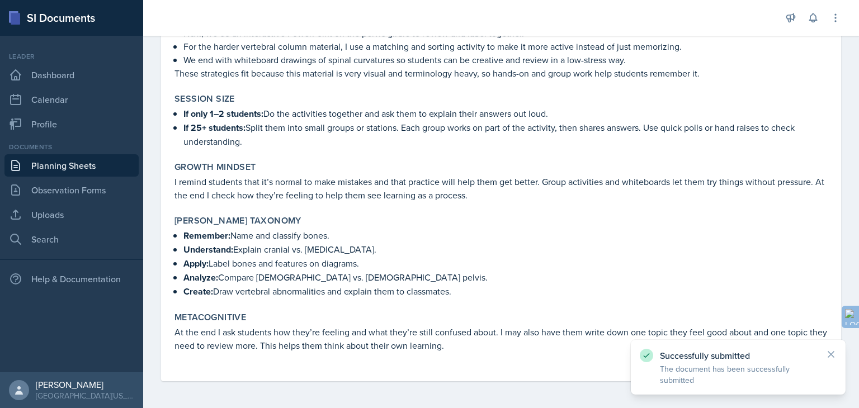
scroll to position [646, 0]
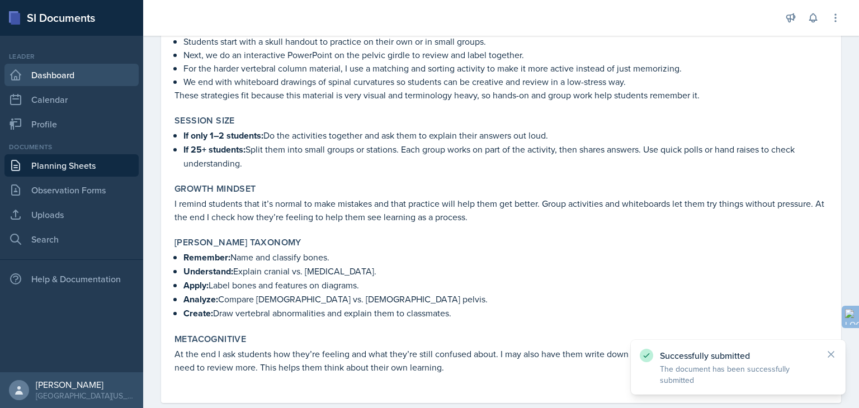
click at [54, 70] on link "Dashboard" at bounding box center [71, 75] width 134 height 22
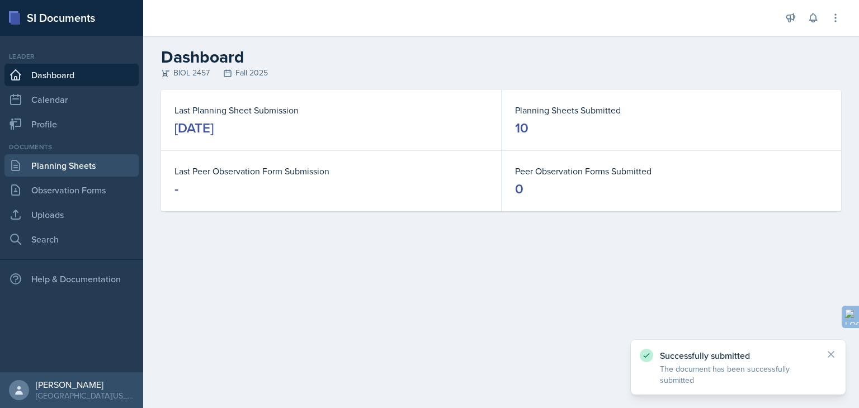
click at [67, 164] on link "Planning Sheets" at bounding box center [71, 165] width 134 height 22
